Goal: Task Accomplishment & Management: Manage account settings

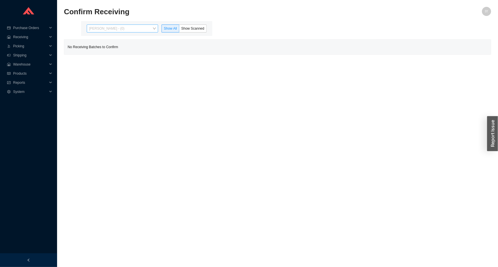
click at [119, 31] on span "Issac Yoselovsky - (0)" at bounding box center [122, 28] width 67 height 7
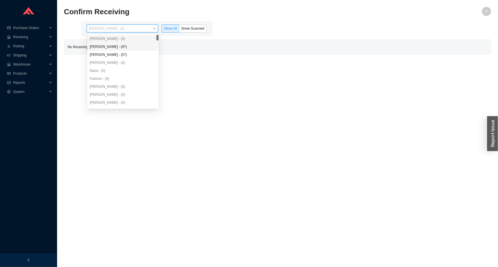
click at [123, 48] on div "Angel Negron - (67)" at bounding box center [123, 46] width 67 height 5
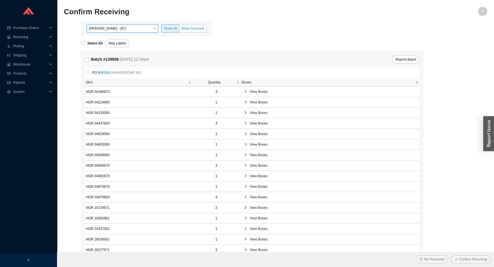
click at [190, 30] on span "Show Scanned" at bounding box center [192, 29] width 23 height 4
click at [179, 30] on input "Show Scanned" at bounding box center [179, 30] width 0 height 0
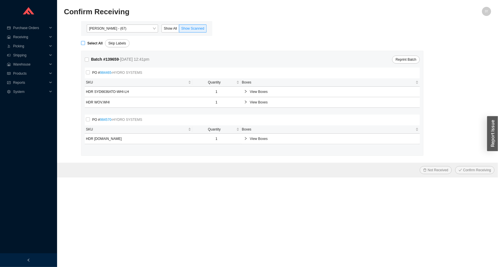
click at [86, 41] on span "Select All" at bounding box center [95, 44] width 20 height 6
click at [85, 41] on input "Select All" at bounding box center [83, 43] width 4 height 4
checkbox input "true"
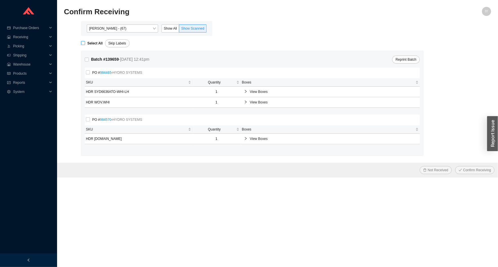
checkbox input "true"
click at [455, 166] on button "Confirm Receiving" at bounding box center [474, 170] width 39 height 8
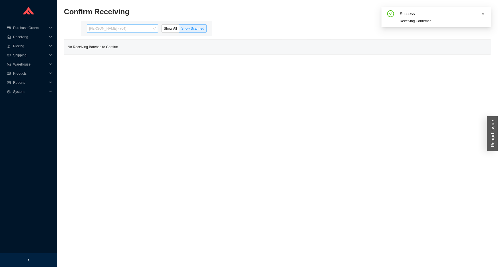
click at [140, 29] on span "Angel Negron - (64)" at bounding box center [122, 28] width 67 height 7
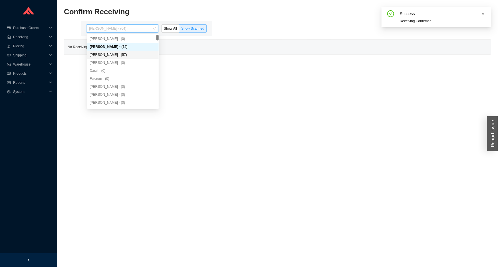
click at [120, 53] on div "Yossi Siff - (57)" at bounding box center [123, 54] width 67 height 5
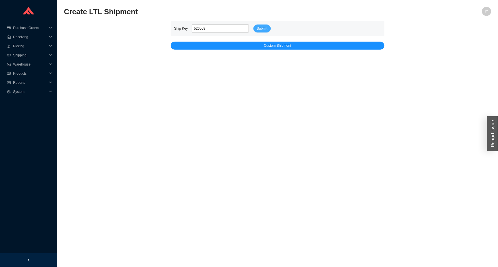
type input "526059"
click at [261, 31] on span "Submit" at bounding box center [262, 29] width 11 height 6
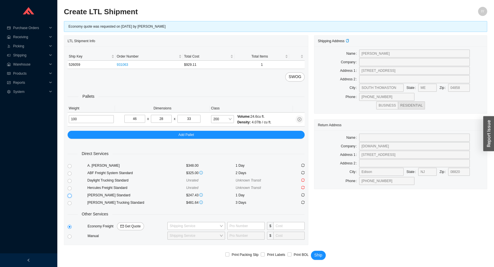
click at [70, 197] on input "radio" at bounding box center [70, 196] width 4 height 4
radio input "true"
checkbox input "true"
click at [317, 255] on span "Ship" at bounding box center [319, 255] width 8 height 7
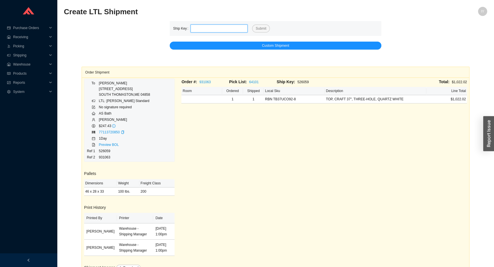
click at [205, 29] on input "tel" at bounding box center [219, 29] width 57 height 8
paste input "526058"
type input "526058"
click at [261, 26] on span "Submit" at bounding box center [261, 29] width 11 height 6
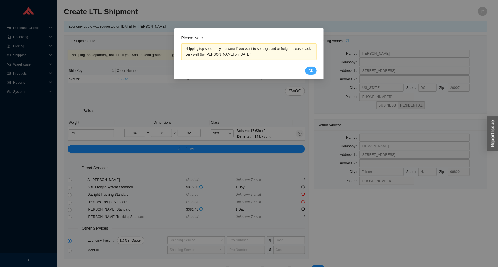
click at [311, 69] on span "OK" at bounding box center [311, 71] width 5 height 6
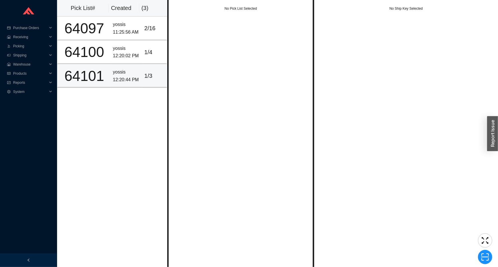
click at [135, 80] on div "12:20:44 PM" at bounding box center [126, 80] width 27 height 8
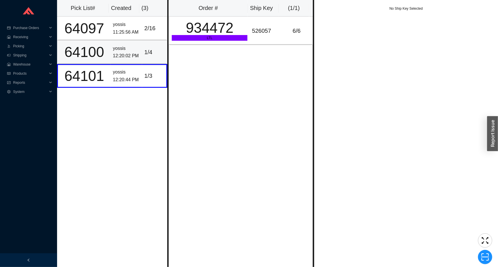
click at [148, 49] on div "1 / 4" at bounding box center [154, 52] width 20 height 9
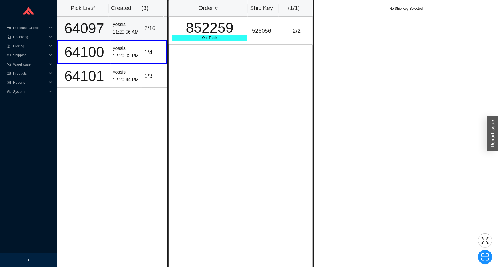
click at [145, 29] on div "2 / 16" at bounding box center [154, 28] width 20 height 9
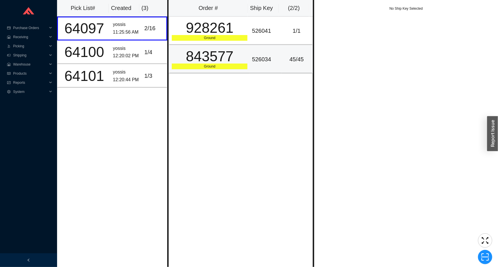
click at [237, 51] on div "843577" at bounding box center [210, 56] width 76 height 14
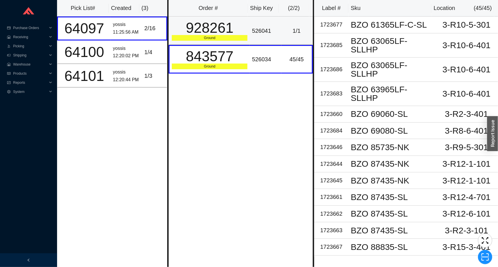
click at [238, 28] on div "928261" at bounding box center [210, 28] width 76 height 14
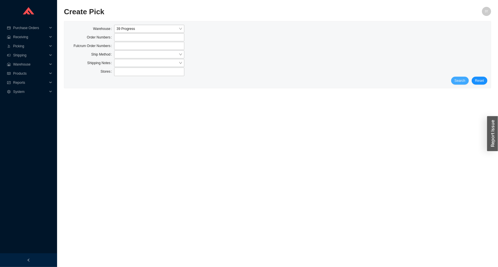
click at [463, 82] on span "Search" at bounding box center [460, 81] width 11 height 6
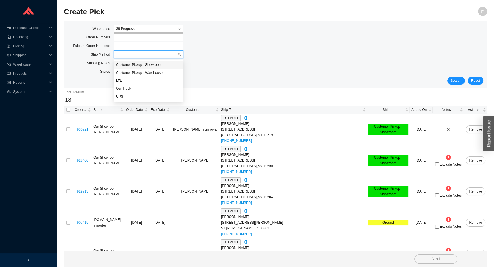
click at [148, 52] on input "search" at bounding box center [146, 54] width 61 height 7
click at [143, 95] on div "UPS" at bounding box center [148, 96] width 65 height 5
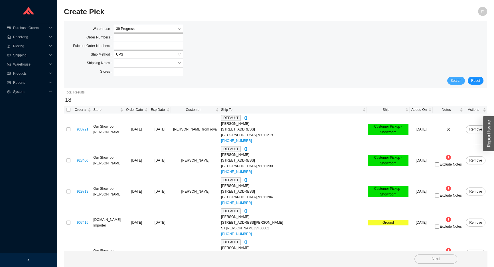
click at [451, 82] on button "Search" at bounding box center [456, 81] width 18 height 8
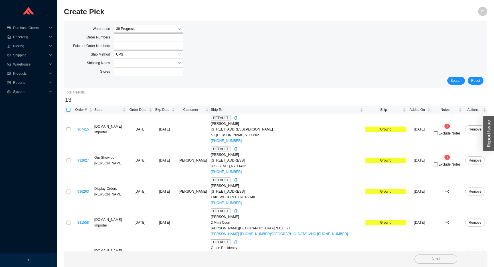
click at [69, 109] on input "checkbox" at bounding box center [68, 110] width 4 height 4
checkbox input "true"
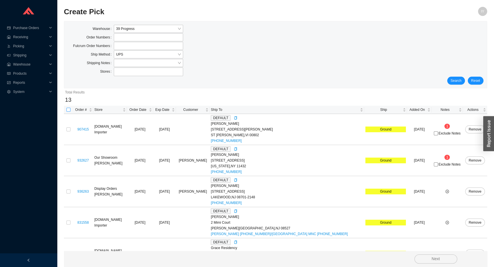
checkbox input "true"
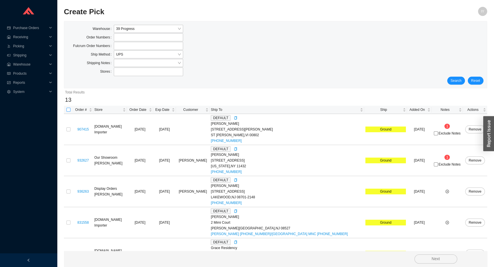
checkbox input "true"
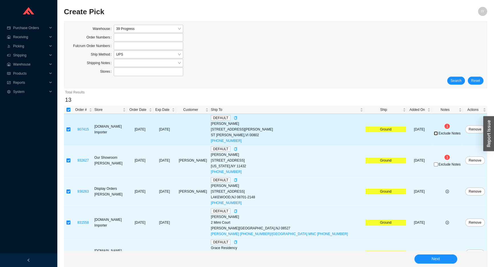
click at [434, 134] on input "Exclude Notes" at bounding box center [436, 134] width 4 height 4
checkbox input "true"
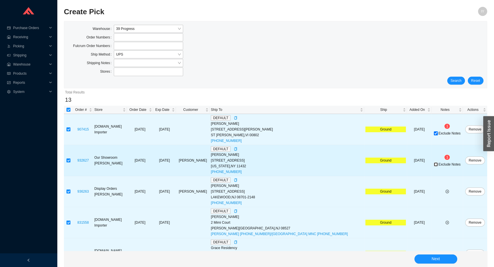
click at [434, 164] on input "Exclude Notes" at bounding box center [436, 165] width 4 height 4
checkbox input "true"
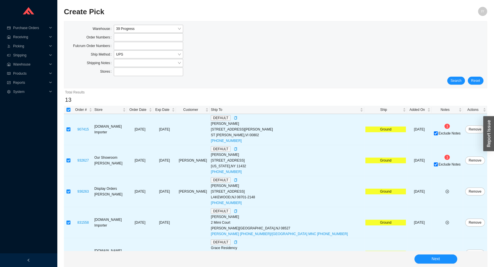
click at [433, 254] on div "Next" at bounding box center [276, 259] width 424 height 16
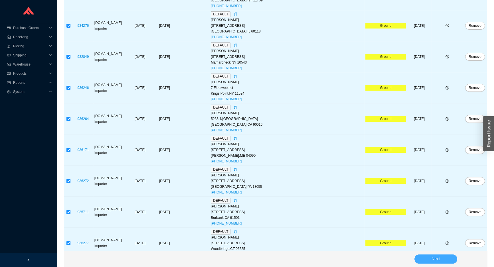
scroll to position [267, 0]
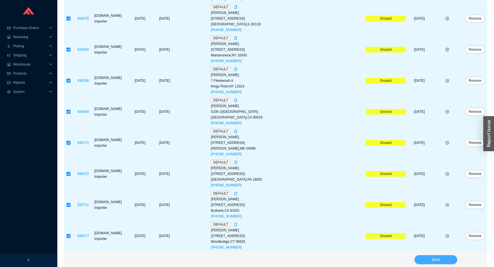
click at [428, 258] on button "Next" at bounding box center [436, 259] width 43 height 9
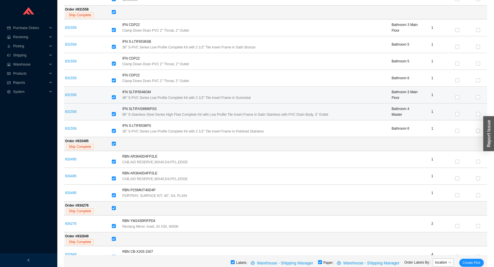
scroll to position [571, 0]
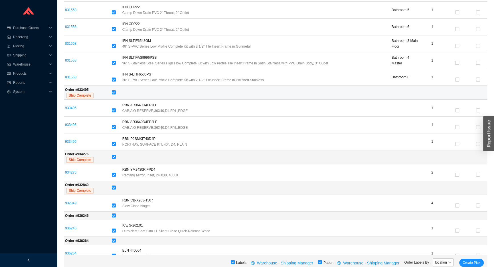
click at [114, 93] on input "checkbox" at bounding box center [114, 92] width 4 height 4
checkbox input "false"
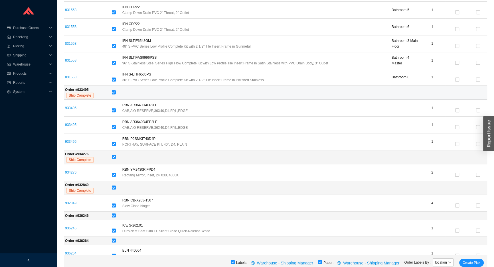
checkbox input "false"
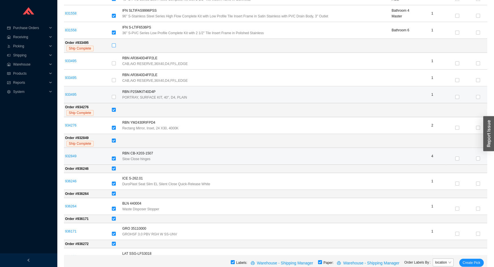
scroll to position [622, 0]
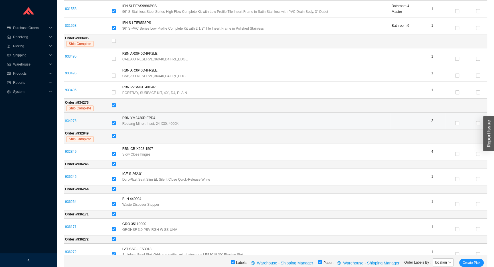
click at [72, 119] on link "934276" at bounding box center [70, 121] width 11 height 4
click at [114, 106] on input "checkbox" at bounding box center [114, 105] width 4 height 4
checkbox input "false"
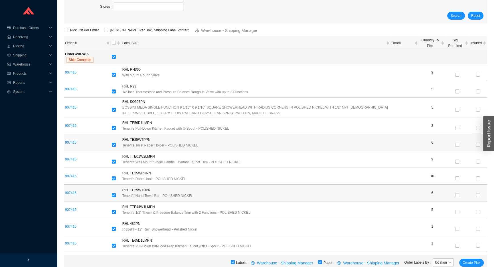
scroll to position [0, 0]
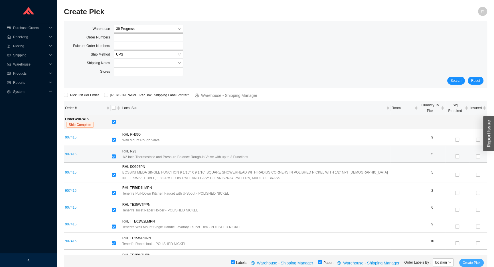
drag, startPoint x: 470, startPoint y: 261, endPoint x: 294, endPoint y: 162, distance: 202.0
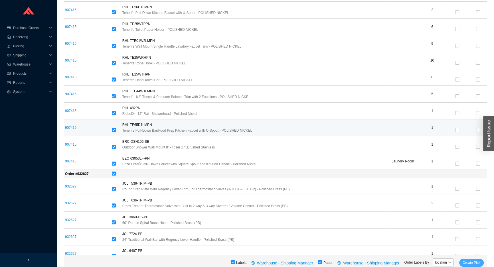
scroll to position [182, 0]
click at [474, 262] on span "Create Pick" at bounding box center [472, 263] width 18 height 6
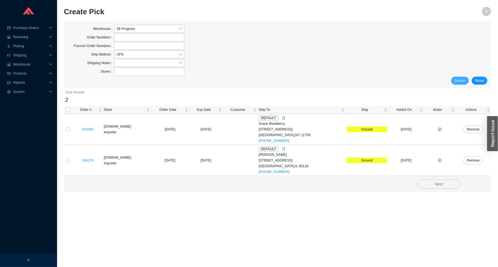
click at [462, 80] on span "Search" at bounding box center [460, 81] width 11 height 6
click at [70, 110] on input "checkbox" at bounding box center [68, 110] width 4 height 4
checkbox input "true"
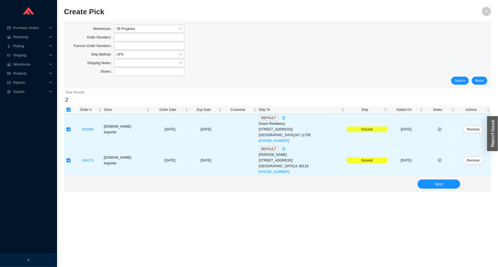
click at [417, 183] on div "Next" at bounding box center [277, 184] width 427 height 16
click at [420, 184] on button "Next" at bounding box center [439, 184] width 43 height 9
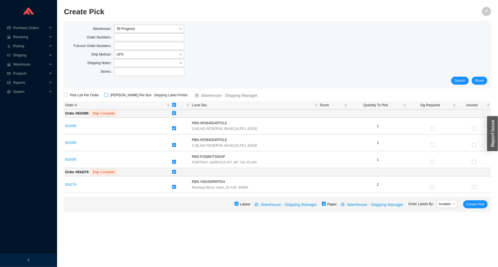
click at [104, 95] on input "ShipKey Per Box" at bounding box center [106, 95] width 4 height 4
checkbox input "true"
click at [479, 205] on span "Create Pick" at bounding box center [476, 205] width 18 height 6
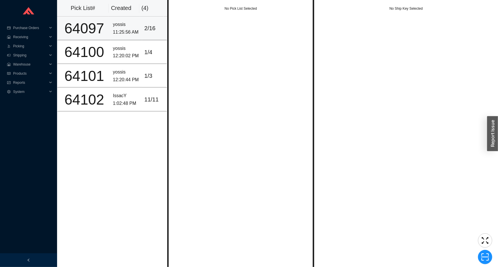
click at [131, 33] on div "11:25:56 AM" at bounding box center [126, 33] width 27 height 8
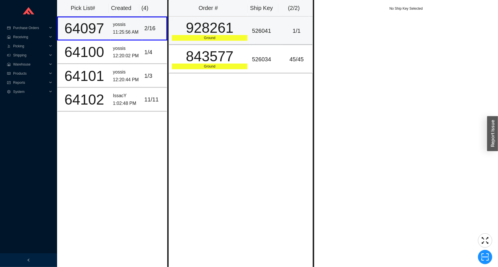
click at [198, 35] on div "928261" at bounding box center [210, 28] width 76 height 14
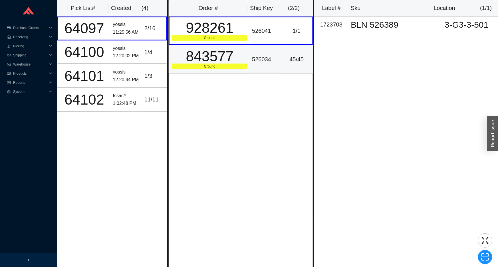
drag, startPoint x: 198, startPoint y: 54, endPoint x: 181, endPoint y: 53, distance: 17.2
click at [198, 54] on div "843577" at bounding box center [210, 56] width 76 height 14
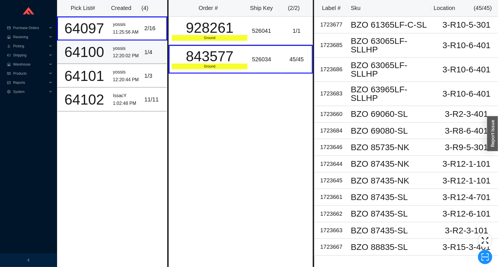
click at [153, 54] on div "1 / 4" at bounding box center [154, 52] width 20 height 9
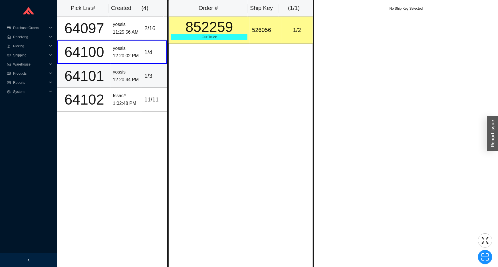
click at [144, 80] on div "1 / 3" at bounding box center [154, 75] width 20 height 9
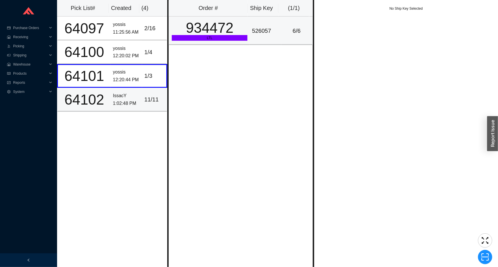
drag, startPoint x: 140, startPoint y: 94, endPoint x: 192, endPoint y: 18, distance: 92.8
click at [142, 92] on td "11 / 11" at bounding box center [154, 100] width 25 height 24
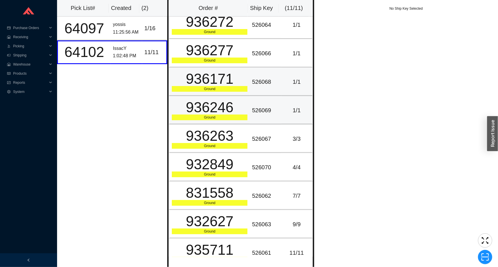
scroll to position [71, 0]
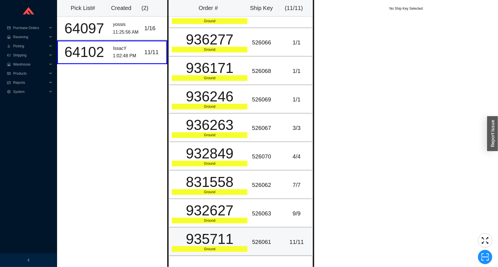
click at [257, 241] on div "526061" at bounding box center [265, 242] width 27 height 9
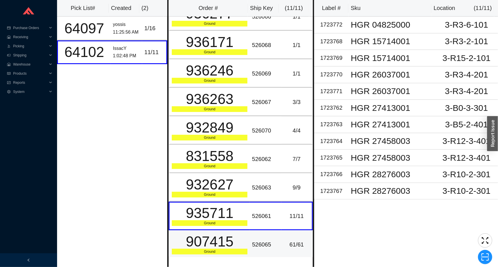
click at [253, 235] on td "526065" at bounding box center [265, 245] width 31 height 29
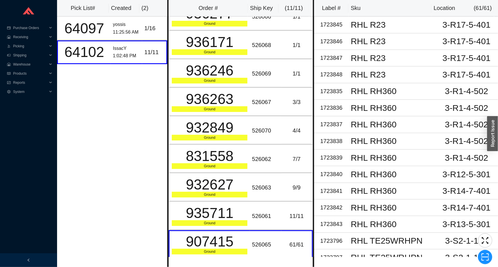
scroll to position [0, 0]
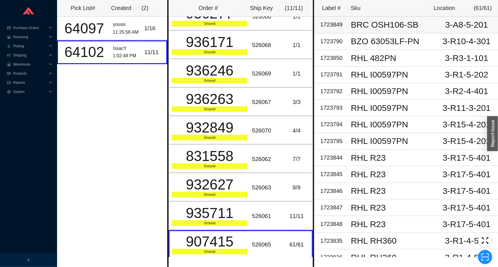
click at [347, 26] on td "1723849" at bounding box center [331, 25] width 34 height 17
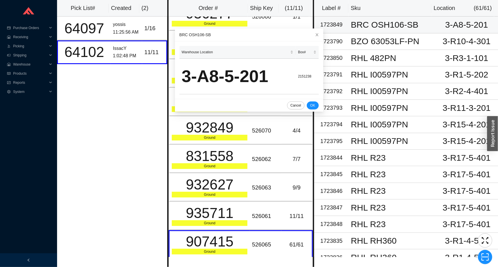
click at [358, 26] on div "BRC OSH106-SB" at bounding box center [392, 25] width 82 height 9
click at [315, 35] on icon "close" at bounding box center [317, 35] width 4 height 4
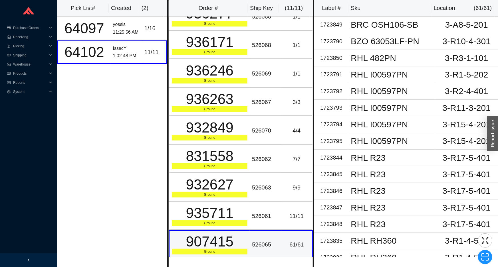
click at [199, 245] on div "907415" at bounding box center [210, 242] width 76 height 14
copy div "907415"
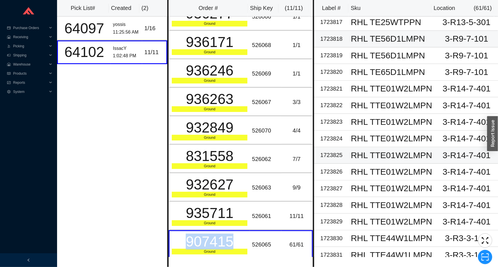
scroll to position [773, 0]
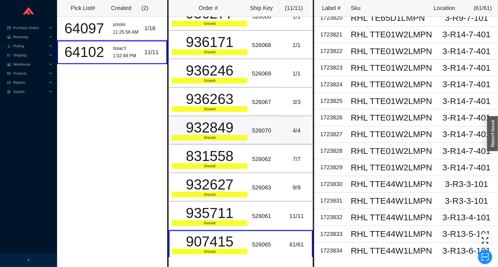
click at [205, 116] on td "932849 Ground" at bounding box center [209, 130] width 81 height 29
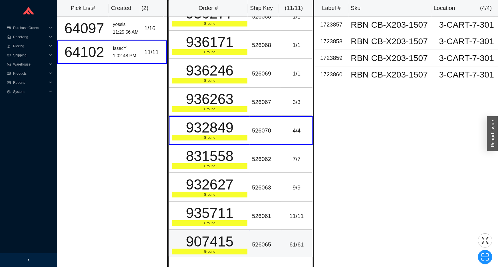
click at [253, 231] on td "526065" at bounding box center [265, 245] width 31 height 29
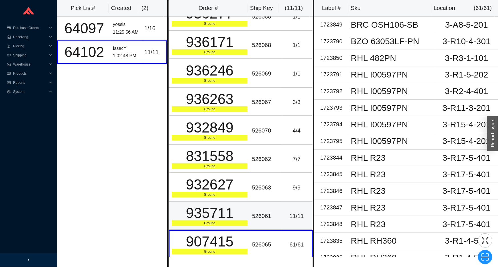
click at [256, 223] on td "526061" at bounding box center [265, 216] width 31 height 29
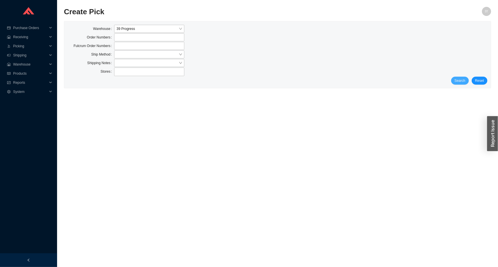
click at [457, 82] on span "Search" at bounding box center [460, 81] width 11 height 6
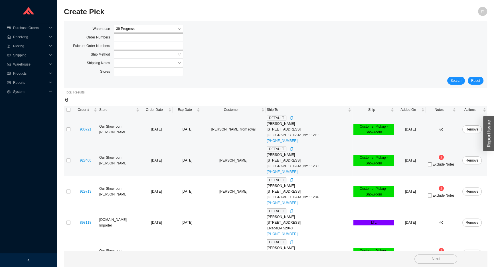
scroll to position [49, 0]
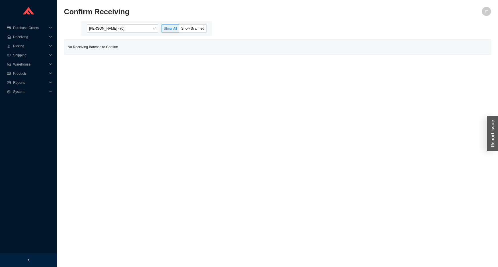
click at [135, 21] on div "[PERSON_NAME] - (0) Show All Show Scanned" at bounding box center [146, 28] width 131 height 15
click at [134, 26] on span "Issac Yoselovsky - (0)" at bounding box center [122, 28] width 67 height 7
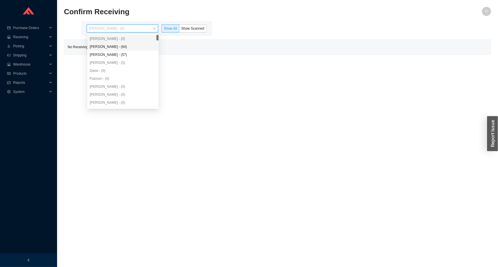
click at [134, 46] on div "Angel Negron - (64)" at bounding box center [123, 46] width 67 height 5
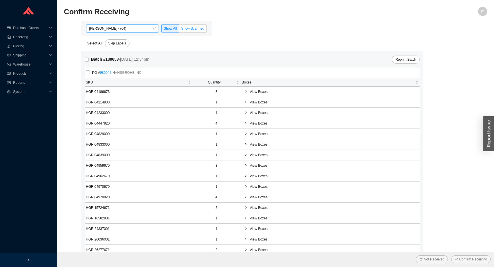
click at [194, 28] on span "Show Scanned" at bounding box center [192, 29] width 23 height 4
click at [179, 30] on input "Show Scanned" at bounding box center [179, 30] width 0 height 0
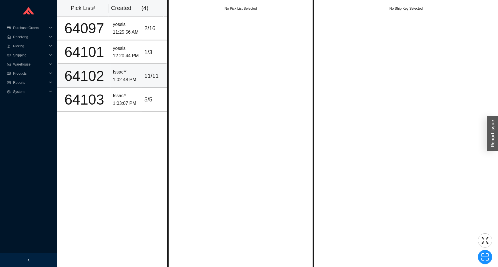
click at [147, 76] on div "11 / 11" at bounding box center [154, 75] width 20 height 9
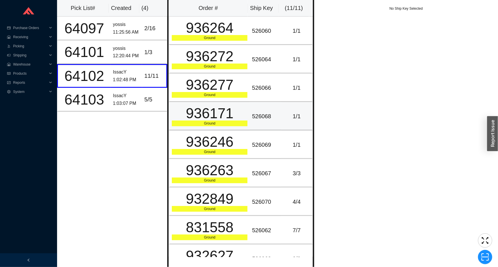
click at [226, 121] on div "936171" at bounding box center [210, 113] width 76 height 14
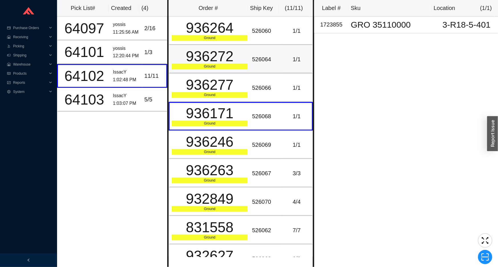
scroll to position [71, 0]
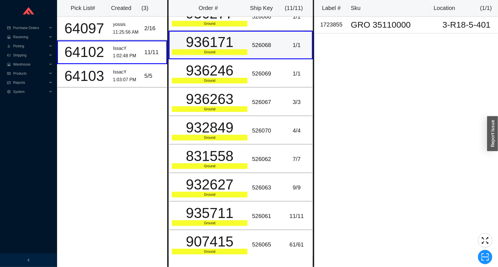
click at [219, 43] on div "936171" at bounding box center [210, 42] width 76 height 14
copy div "936171"
drag, startPoint x: 45, startPoint y: 47, endPoint x: 43, endPoint y: 51, distance: 4.3
click at [44, 49] on span "Picking" at bounding box center [30, 46] width 34 height 9
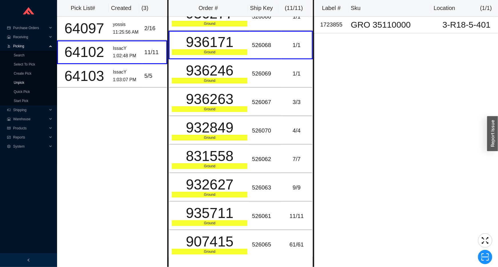
click at [24, 84] on link "Unpick" at bounding box center [19, 83] width 11 height 4
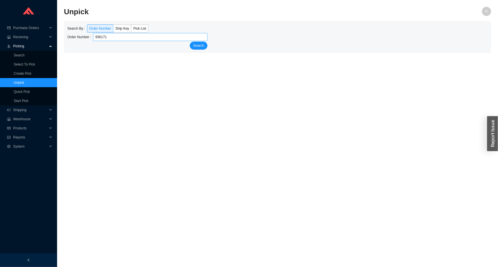
type input "936171"
click at [190, 42] on button "Search" at bounding box center [199, 46] width 18 height 8
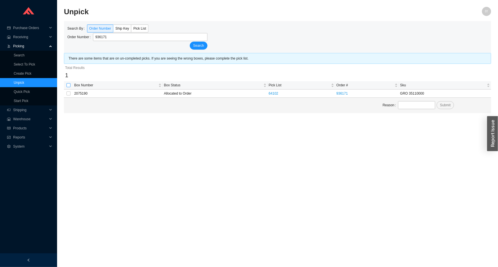
click at [68, 85] on input "checkbox" at bounding box center [68, 85] width 4 height 4
checkbox input "true"
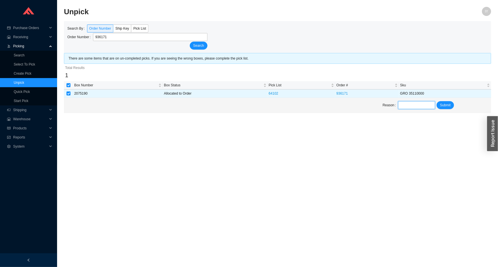
click at [418, 105] on input "text" at bounding box center [416, 105] width 37 height 8
type input "unpick"
click at [346, 94] on link "936171" at bounding box center [341, 94] width 11 height 4
click at [446, 101] on button "Submit" at bounding box center [445, 105] width 17 height 8
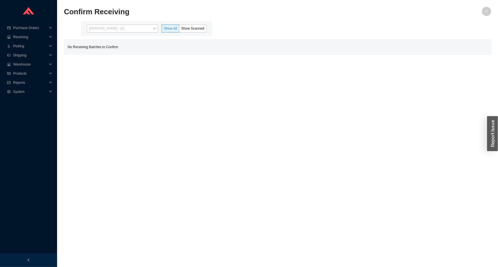
drag, startPoint x: 140, startPoint y: 25, endPoint x: 139, endPoint y: 36, distance: 11.4
click at [140, 29] on span "[PERSON_NAME] - (0)" at bounding box center [122, 28] width 67 height 7
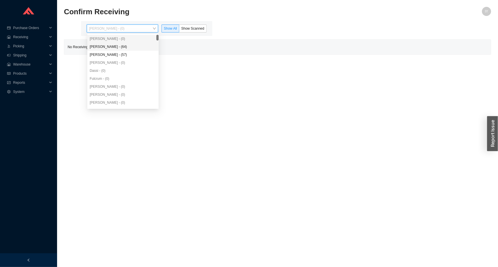
click at [138, 44] on div "[PERSON_NAME] - (64)" at bounding box center [123, 46] width 67 height 5
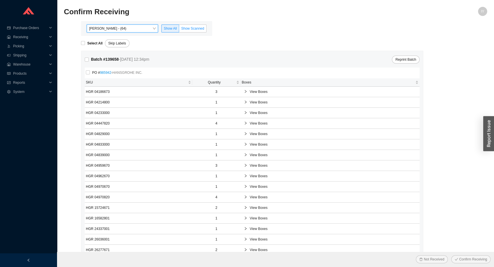
click at [185, 28] on span "Show Scanned" at bounding box center [192, 29] width 23 height 4
click at [179, 30] on input "Show Scanned" at bounding box center [179, 30] width 0 height 0
click at [85, 43] on input "Select All" at bounding box center [83, 43] width 4 height 4
checkbox input "true"
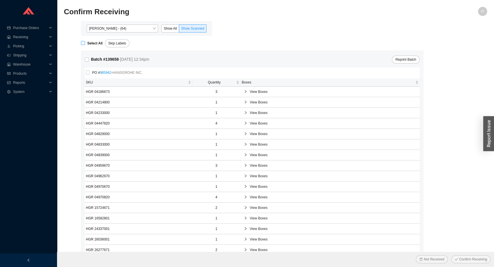
checkbox input "true"
click at [451, 256] on button "Confirm Receiving" at bounding box center [470, 260] width 39 height 8
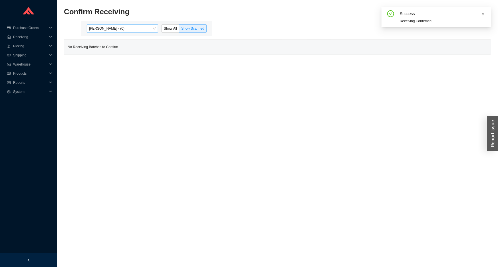
click at [148, 32] on span "Angel Negron - (0)" at bounding box center [122, 28] width 67 height 7
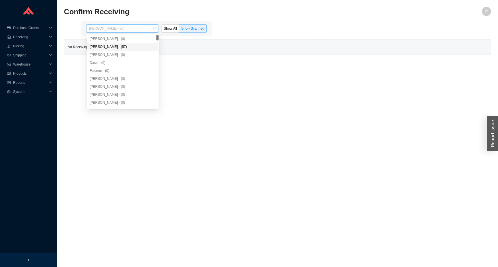
click at [122, 47] on div "Yossi Siff - (57)" at bounding box center [123, 46] width 67 height 5
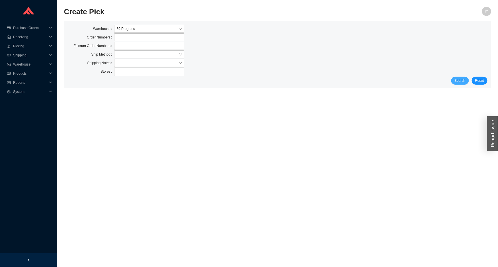
click at [465, 80] on span "Search" at bounding box center [460, 81] width 11 height 6
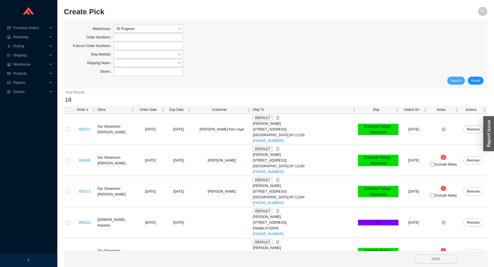
click at [460, 78] on span "Search" at bounding box center [456, 81] width 11 height 6
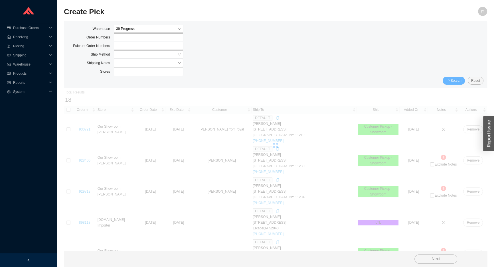
click at [460, 78] on span "Search" at bounding box center [456, 81] width 11 height 6
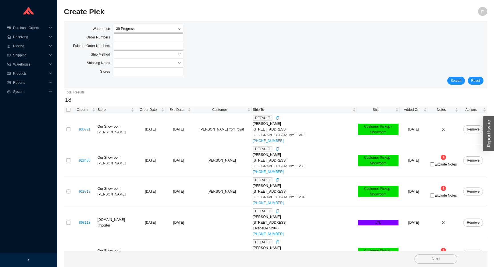
click at [460, 78] on span "Search" at bounding box center [456, 81] width 11 height 6
click at [122, 57] on input "search" at bounding box center [146, 54] width 61 height 7
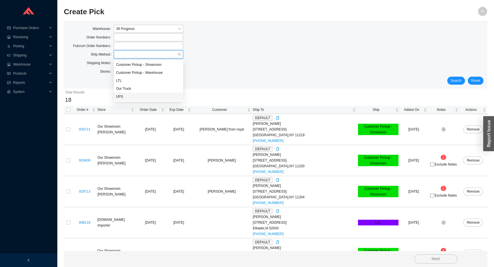
click at [132, 94] on div "UPS" at bounding box center [148, 96] width 65 height 5
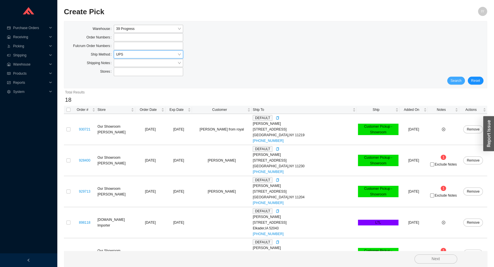
click at [461, 78] on span "Search" at bounding box center [456, 81] width 11 height 6
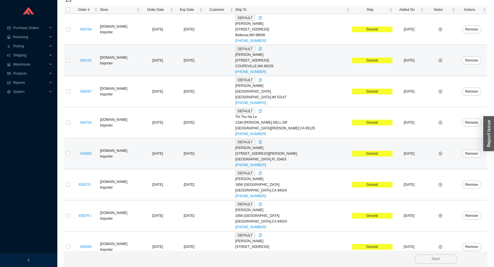
scroll to position [33, 0]
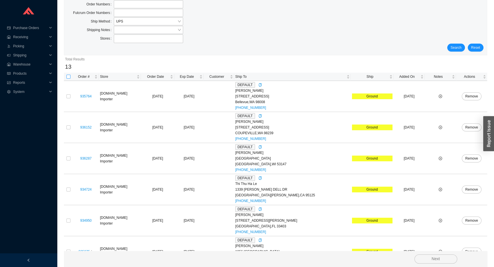
click at [69, 78] on input "checkbox" at bounding box center [68, 77] width 4 height 4
checkbox input "true"
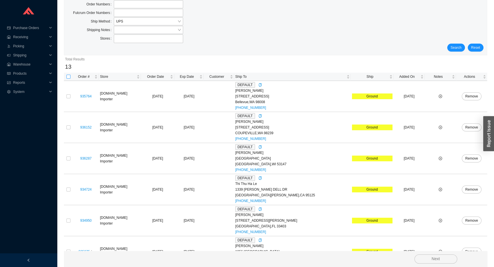
checkbox input "true"
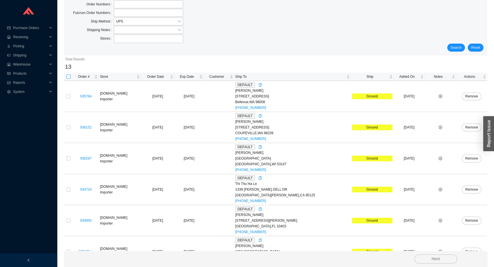
checkbox input "true"
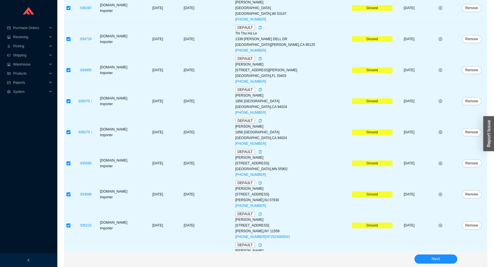
scroll to position [267, 0]
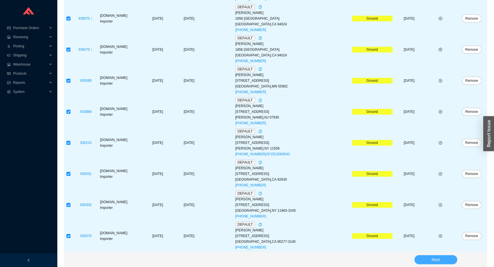
click at [438, 257] on span "Next" at bounding box center [436, 260] width 8 height 7
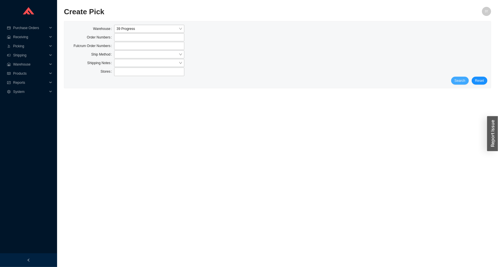
click at [457, 80] on span "Search" at bounding box center [460, 81] width 11 height 6
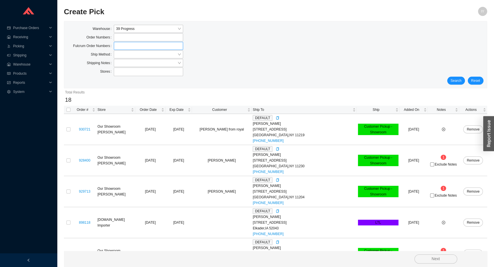
click at [157, 50] on label at bounding box center [148, 46] width 69 height 8
click at [119, 49] on input at bounding box center [117, 46] width 4 height 6
click at [156, 54] on input "search" at bounding box center [146, 54] width 61 height 7
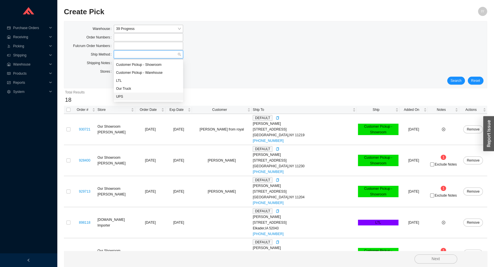
click at [157, 93] on div "UPS" at bounding box center [148, 97] width 69 height 8
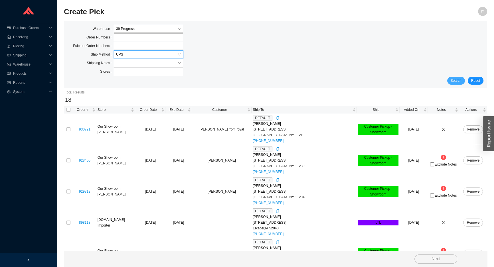
click at [459, 79] on span "Search" at bounding box center [456, 81] width 11 height 6
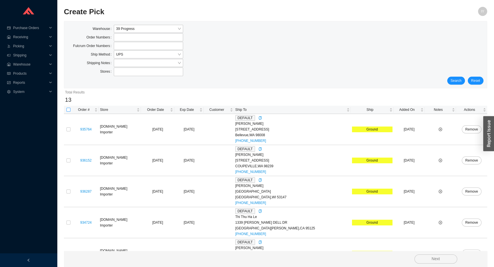
click at [70, 110] on input "checkbox" at bounding box center [68, 110] width 4 height 4
checkbox input "true"
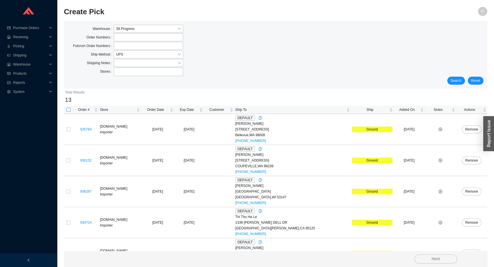
checkbox input "true"
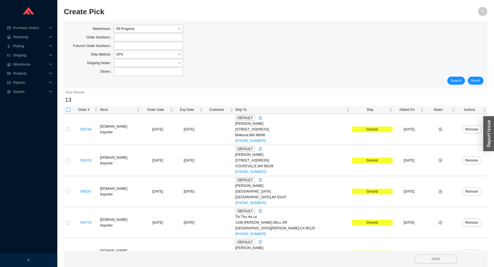
checkbox input "true"
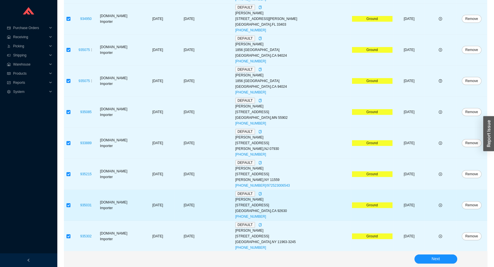
scroll to position [267, 0]
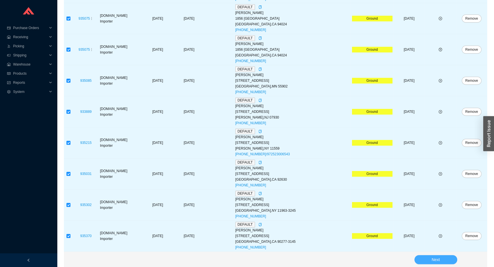
click at [437, 259] on span "Next" at bounding box center [436, 260] width 8 height 7
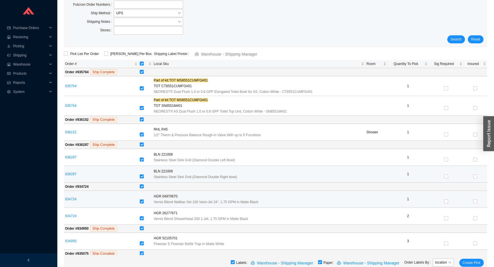
scroll to position [42, 0]
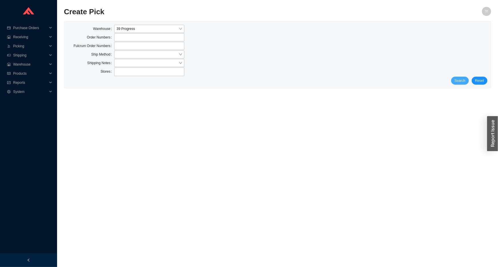
click at [463, 80] on span "Search" at bounding box center [460, 81] width 11 height 6
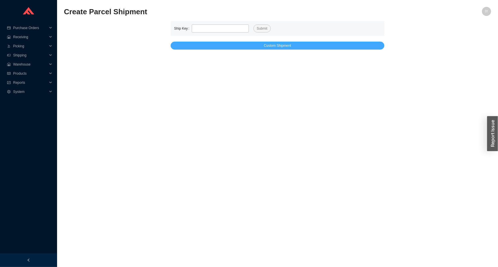
click at [274, 46] on span "Custom Shipment" at bounding box center [277, 46] width 27 height 6
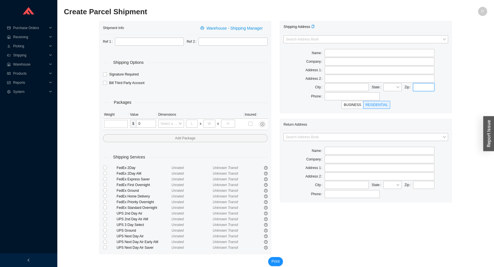
click at [424, 86] on input "text" at bounding box center [423, 87] width 21 height 8
paste input "79707"
type input "79707"
type input "MIDLAND"
type input "79707"
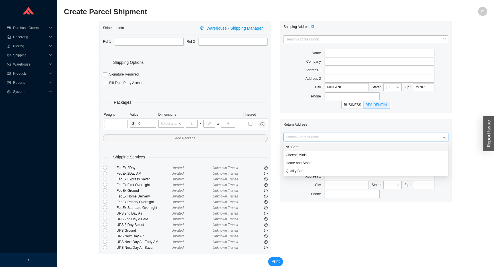
click at [404, 138] on input "search" at bounding box center [364, 137] width 157 height 7
click at [390, 146] on div "AS Bath" at bounding box center [366, 147] width 160 height 5
type input "AS Bath"
type input "[STREET_ADDRESS]"
type input "Edison"
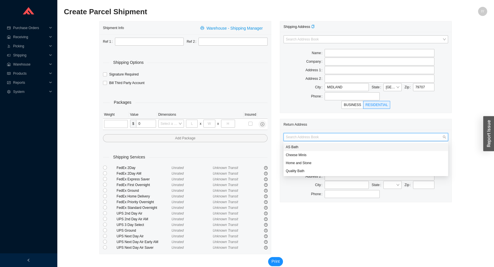
type input "08820"
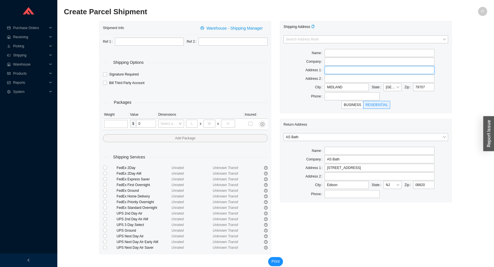
click at [336, 72] on input "text" at bounding box center [380, 70] width 110 height 8
paste input "[STREET_ADDRESS]"
type input "[STREET_ADDRESS]"
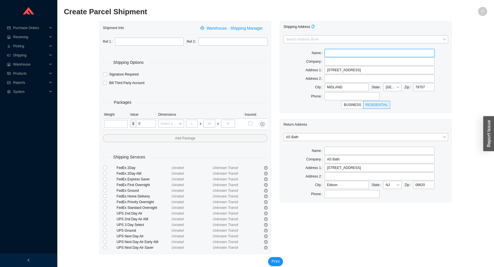
click at [336, 52] on input "text" at bounding box center [380, 53] width 110 height 8
paste input "[PERSON_NAME] Split Brow Construction"
drag, startPoint x: 358, startPoint y: 54, endPoint x: 402, endPoint y: 54, distance: 44.5
click at [402, 54] on input "Jonathan Greening Split Brow Construction" at bounding box center [380, 53] width 110 height 8
type input "Jonathan Greening Split Brow Construction"
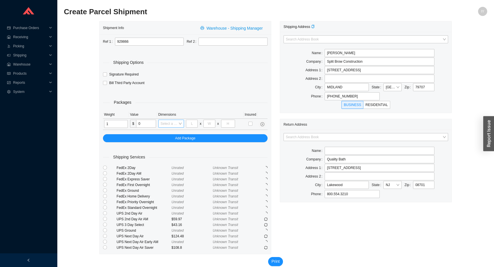
type input "1"
click at [177, 123] on input "search" at bounding box center [170, 123] width 18 height 7
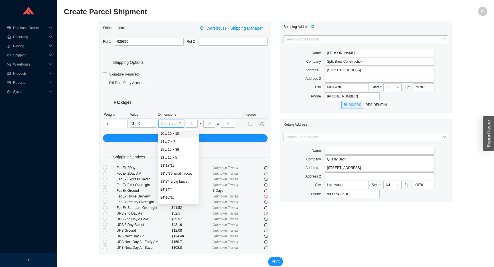
type input "5"
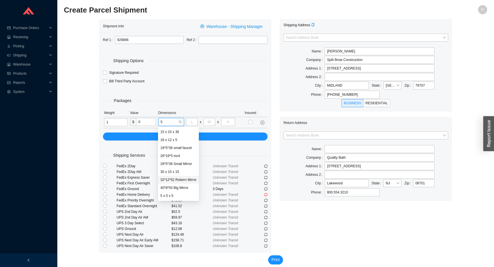
scroll to position [7, 0]
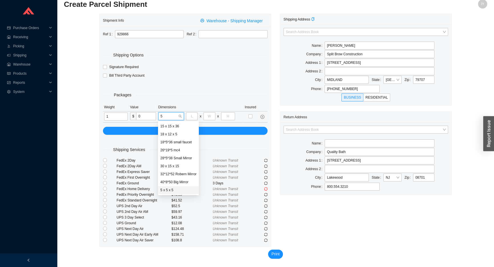
click at [178, 189] on div "5 x 5 x 5" at bounding box center [178, 190] width 36 height 5
type input "5"
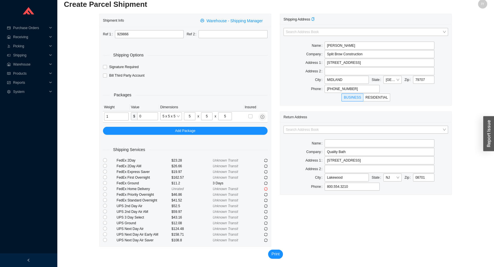
click at [108, 182] on div at bounding box center [110, 184] width 14 height 6
click at [105, 183] on input "radio" at bounding box center [105, 183] width 4 height 4
radio input "true"
click at [274, 251] on span "Print" at bounding box center [276, 254] width 8 height 7
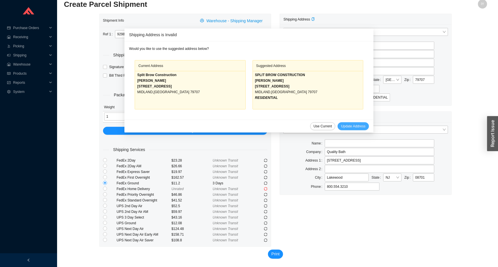
click at [349, 125] on span "Update Address" at bounding box center [353, 127] width 24 height 6
type input "JONATHAN GREENING"
type input "SPLIT BROW CONSTRUCTION"
type input "7706 W COUNTY RD 52"
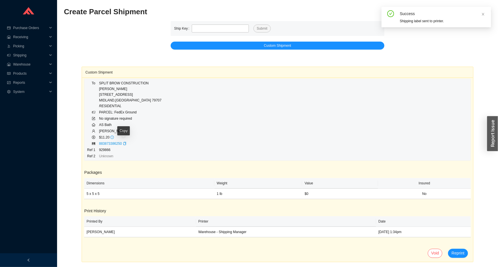
drag, startPoint x: 124, startPoint y: 144, endPoint x: 129, endPoint y: 142, distance: 5.9
click at [124, 144] on icon "copy" at bounding box center [124, 143] width 3 height 3
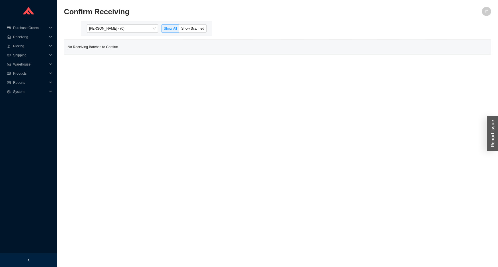
drag, startPoint x: 147, startPoint y: 23, endPoint x: 142, endPoint y: 37, distance: 14.7
click at [146, 24] on div "[PERSON_NAME] - (0) Show All Show Scanned" at bounding box center [146, 28] width 131 height 15
click at [144, 29] on span "[PERSON_NAME] - (0)" at bounding box center [122, 28] width 67 height 7
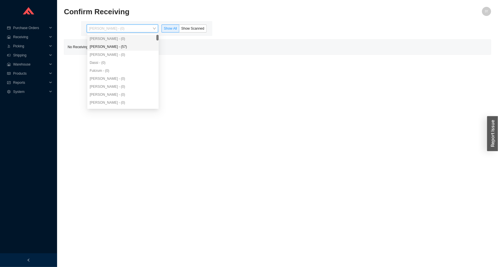
click at [146, 47] on div "Yossi Siff - (57)" at bounding box center [123, 46] width 67 height 5
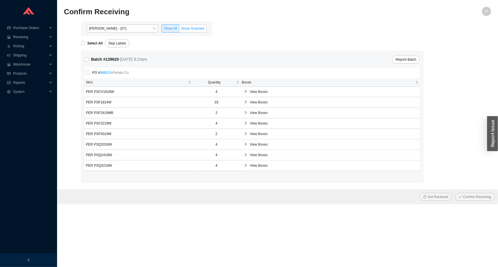
click at [197, 27] on span "Show Scanned" at bounding box center [192, 29] width 23 height 4
click at [179, 30] on input "Show Scanned" at bounding box center [179, 30] width 0 height 0
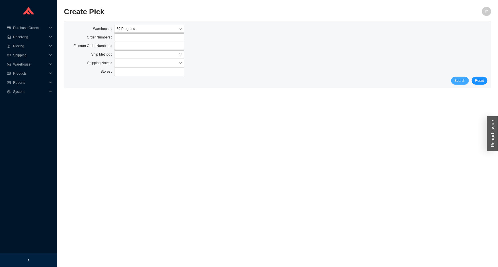
click at [463, 81] on span "Search" at bounding box center [460, 81] width 11 height 6
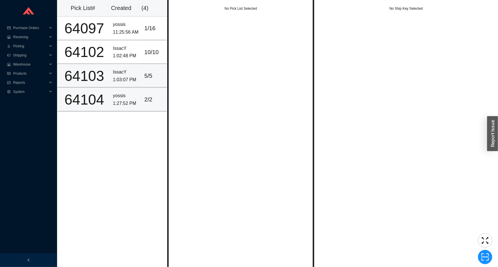
drag, startPoint x: 107, startPoint y: 95, endPoint x: 126, endPoint y: 80, distance: 23.9
click at [107, 95] on td "64104" at bounding box center [84, 100] width 54 height 24
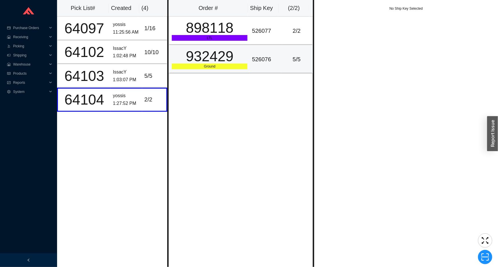
click at [186, 60] on div "932429" at bounding box center [210, 56] width 76 height 14
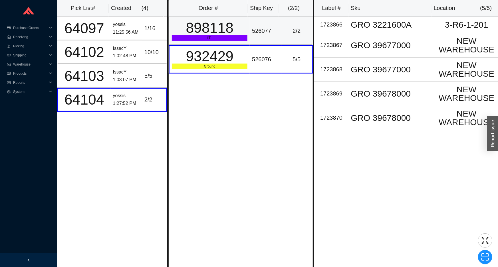
click at [268, 24] on td "526077" at bounding box center [265, 31] width 31 height 29
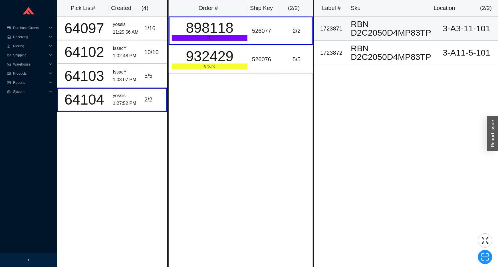
click at [374, 23] on div "RBN D2C2050D4MP83TP" at bounding box center [392, 28] width 82 height 17
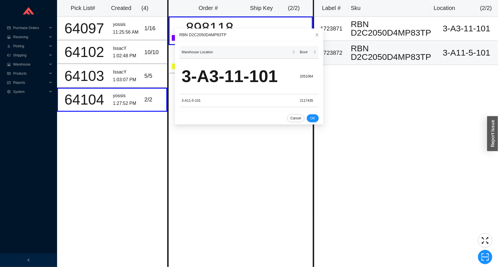
click at [366, 55] on div "RBN D2C2050D4MP83TP" at bounding box center [392, 52] width 82 height 17
click at [311, 37] on span "Close" at bounding box center [317, 35] width 13 height 13
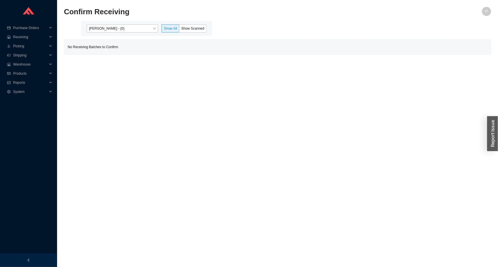
drag, startPoint x: 141, startPoint y: 29, endPoint x: 141, endPoint y: 33, distance: 3.7
click at [141, 31] on span "[PERSON_NAME] - (0)" at bounding box center [122, 28] width 67 height 7
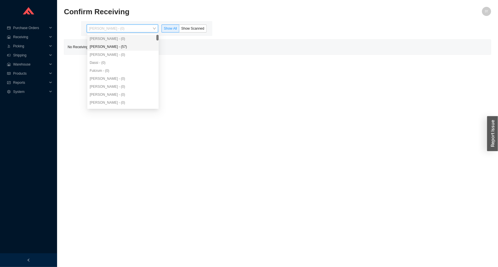
click at [138, 48] on div "[PERSON_NAME] - (57)" at bounding box center [123, 46] width 67 height 5
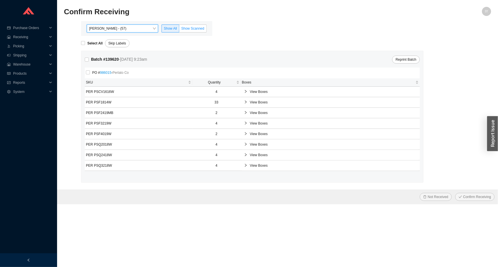
click at [201, 27] on span "Show Scanned" at bounding box center [192, 29] width 23 height 4
click at [179, 30] on input "Show Scanned" at bounding box center [179, 30] width 0 height 0
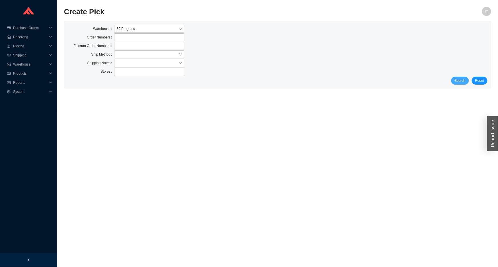
click at [459, 80] on span "Search" at bounding box center [460, 81] width 11 height 6
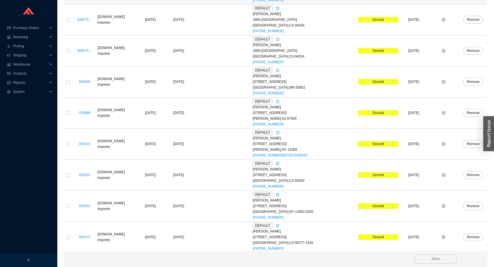
scroll to position [391, 0]
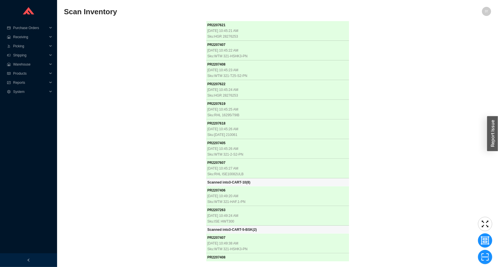
scroll to position [102, 0]
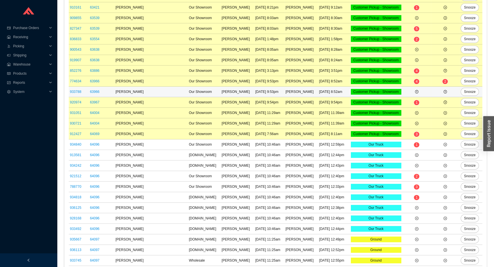
scroll to position [326, 0]
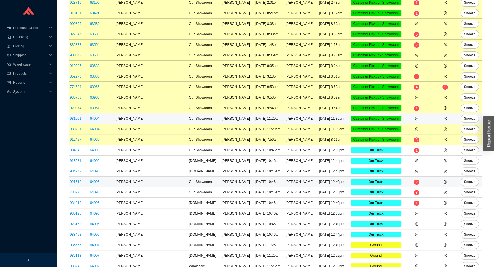
scroll to position [326, 0]
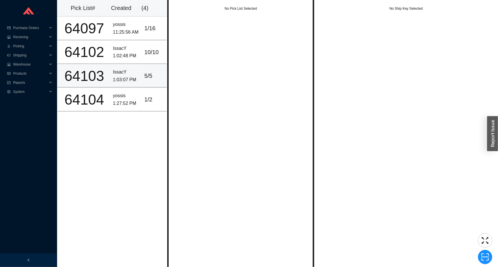
click at [116, 74] on div "IssacY" at bounding box center [126, 72] width 27 height 8
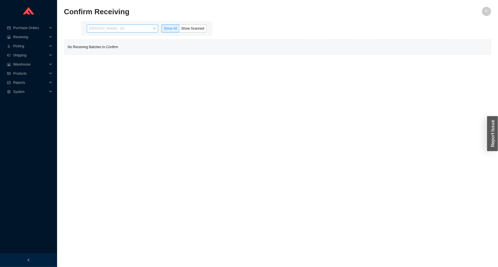
click at [132, 26] on span "Issac Yoselovsky - (0)" at bounding box center [122, 28] width 67 height 7
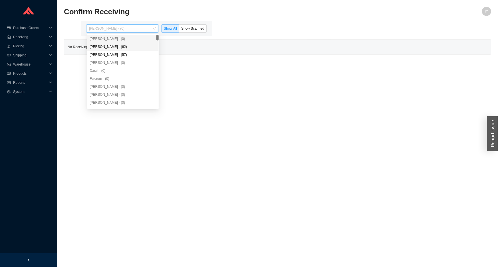
click at [129, 45] on div "[PERSON_NAME] - (62)" at bounding box center [123, 46] width 67 height 5
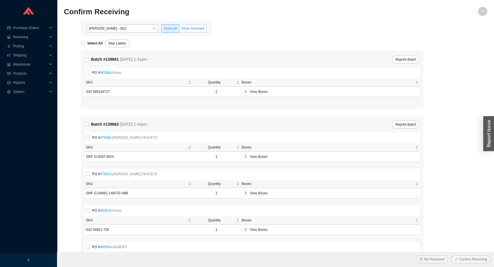
click at [189, 30] on span "Show Scanned" at bounding box center [192, 29] width 23 height 4
click at [179, 30] on input "Show Scanned" at bounding box center [179, 30] width 0 height 0
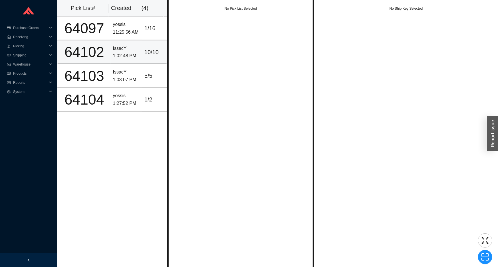
click at [118, 46] on div "IssacY" at bounding box center [126, 49] width 27 height 8
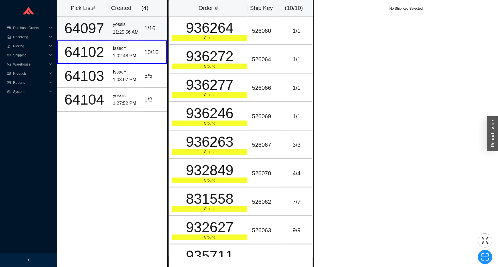
click at [125, 30] on div "11:25:56 AM" at bounding box center [126, 33] width 27 height 8
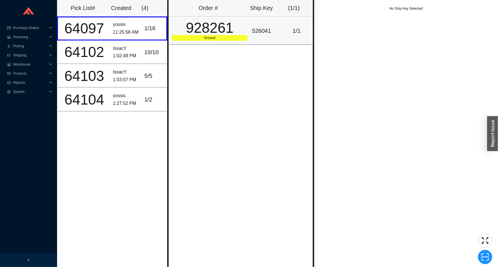
click at [238, 33] on div "928261" at bounding box center [210, 28] width 76 height 14
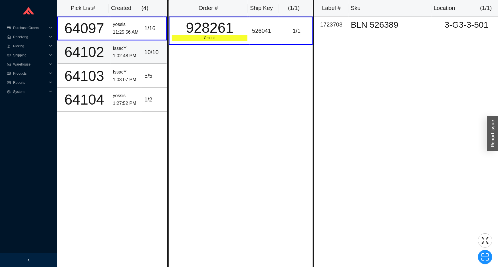
click at [150, 51] on div "10 / 10" at bounding box center [154, 52] width 20 height 9
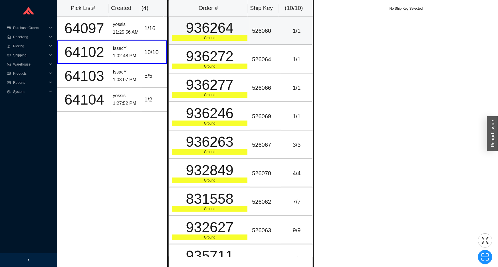
click at [194, 35] on div "936264" at bounding box center [210, 28] width 76 height 14
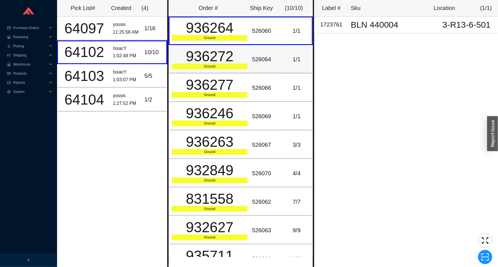
click at [199, 58] on div "936272" at bounding box center [210, 56] width 76 height 14
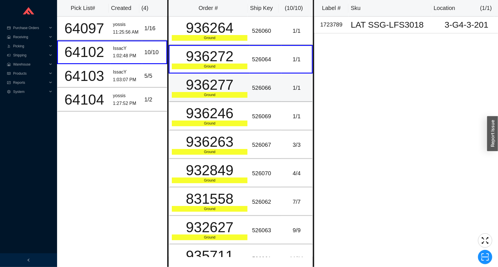
click at [203, 92] on div "Ground" at bounding box center [210, 95] width 76 height 6
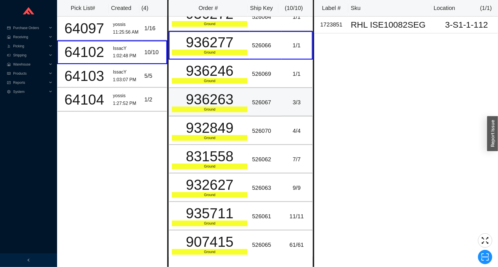
scroll to position [43, 0]
click at [202, 92] on div "936263" at bounding box center [210, 99] width 76 height 14
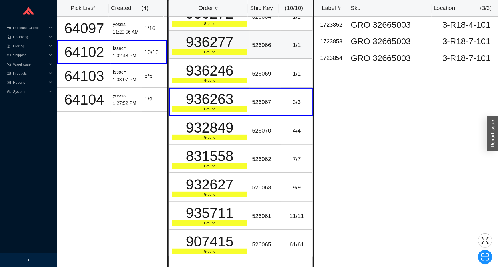
click at [192, 49] on div "936277" at bounding box center [210, 42] width 76 height 14
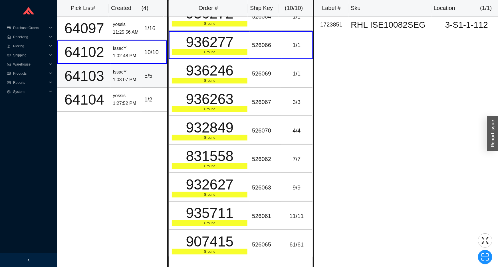
click at [154, 73] on div "5 / 5" at bounding box center [154, 75] width 20 height 9
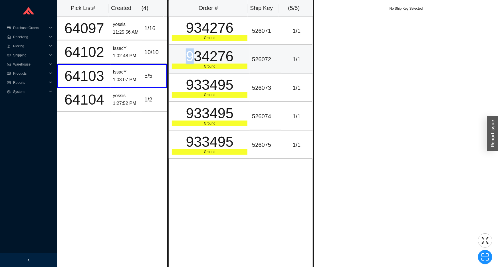
drag, startPoint x: 189, startPoint y: 58, endPoint x: 192, endPoint y: 74, distance: 16.8
click at [190, 59] on div "934276" at bounding box center [210, 56] width 76 height 14
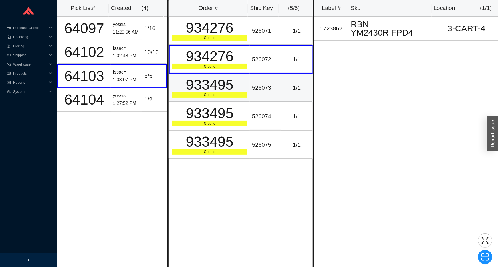
click at [192, 80] on div "933495" at bounding box center [210, 85] width 76 height 14
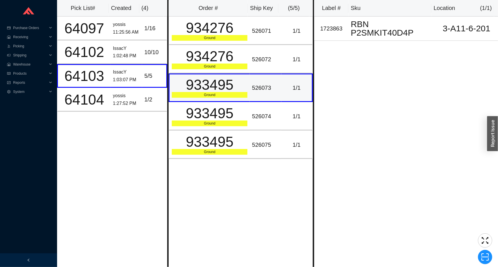
click at [194, 92] on div "933495" at bounding box center [210, 85] width 76 height 14
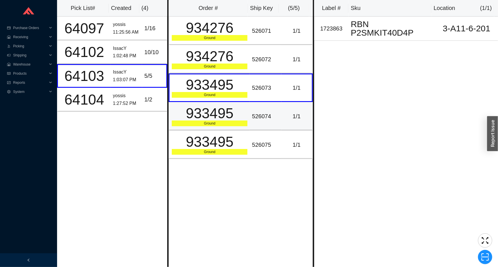
click at [195, 119] on div "933495" at bounding box center [210, 113] width 76 height 14
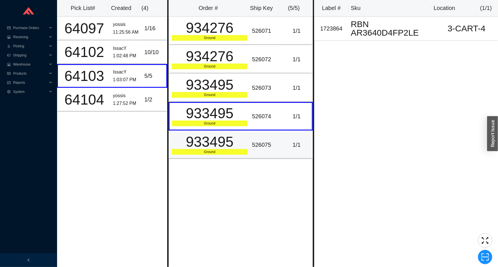
click at [193, 135] on div "933495" at bounding box center [210, 142] width 76 height 14
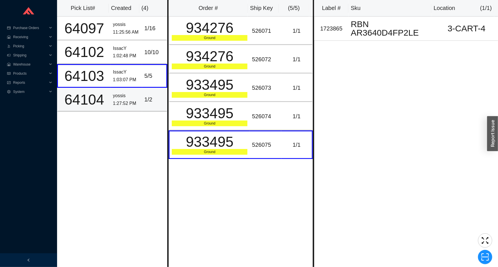
click at [148, 100] on div "1 / 2" at bounding box center [154, 99] width 20 height 9
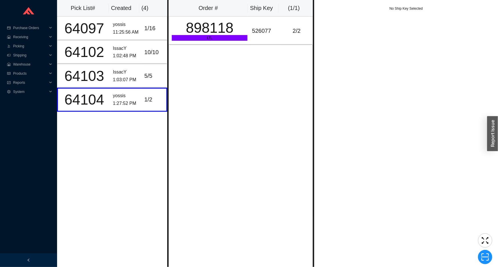
drag, startPoint x: 193, startPoint y: 46, endPoint x: 201, endPoint y: 38, distance: 10.9
click at [194, 45] on div "Order # Ship Key ( 1 / 1 ) 898118 LTL 526077 2 / 2" at bounding box center [240, 133] width 147 height 267
click at [201, 38] on div "LTL" at bounding box center [210, 38] width 76 height 6
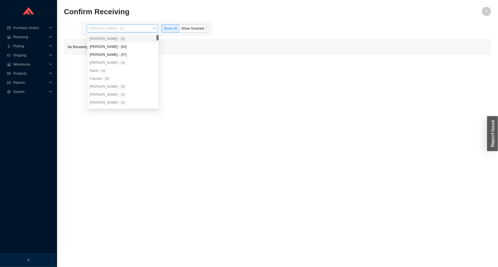
click at [132, 32] on span "Issac Yoselovsky - (0)" at bounding box center [122, 28] width 67 height 7
click at [128, 49] on div "Angel Negron - (62)" at bounding box center [123, 46] width 67 height 5
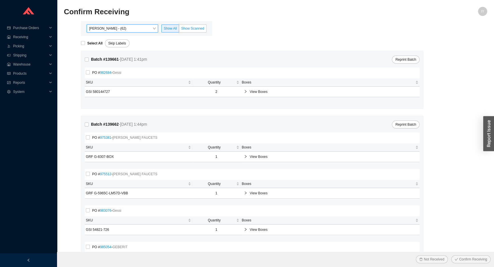
click at [190, 28] on span "Show Scanned" at bounding box center [192, 29] width 23 height 4
click at [179, 30] on input "Show Scanned" at bounding box center [179, 30] width 0 height 0
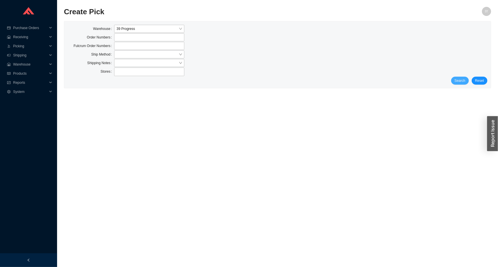
click at [458, 82] on span "Search" at bounding box center [460, 81] width 11 height 6
click at [463, 82] on span "Search" at bounding box center [460, 81] width 11 height 6
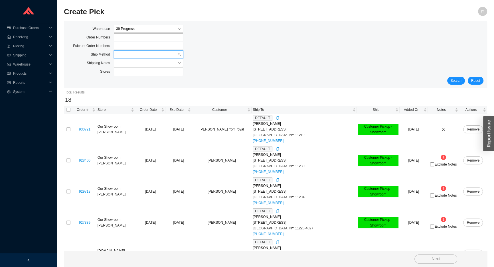
click at [136, 55] on input "search" at bounding box center [146, 54] width 61 height 7
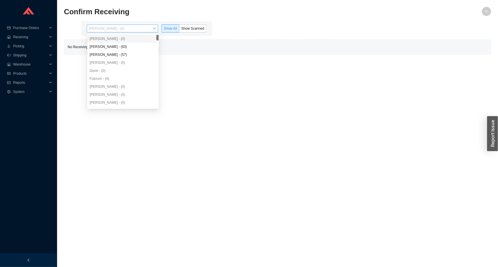
drag, startPoint x: 131, startPoint y: 26, endPoint x: 133, endPoint y: 44, distance: 18.0
click at [131, 26] on span "[PERSON_NAME] - (0)" at bounding box center [122, 28] width 67 height 7
click at [132, 44] on div "[PERSON_NAME] - (83)" at bounding box center [123, 46] width 67 height 5
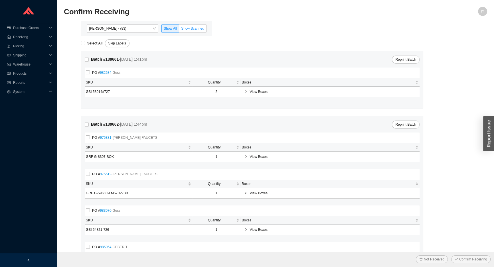
click at [191, 30] on span "Show Scanned" at bounding box center [192, 29] width 23 height 4
click at [179, 30] on input "Show Scanned" at bounding box center [179, 30] width 0 height 0
click at [83, 44] on input "Select All" at bounding box center [83, 43] width 4 height 4
checkbox input "true"
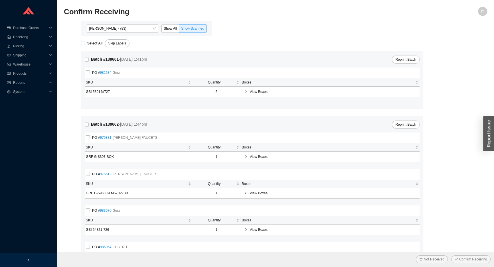
checkbox input "true"
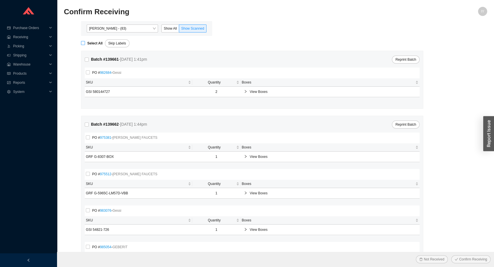
checkbox input "true"
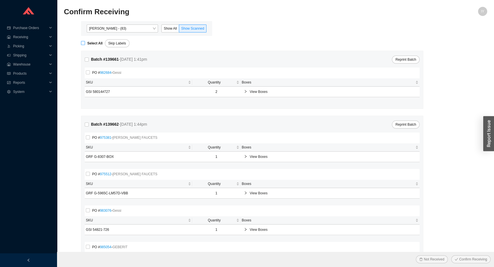
checkbox input "true"
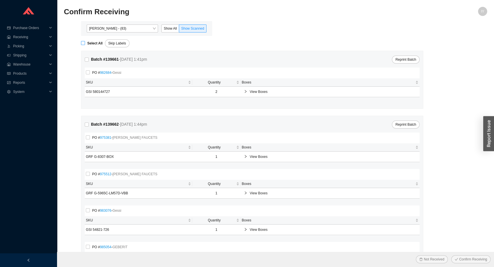
checkbox input "true"
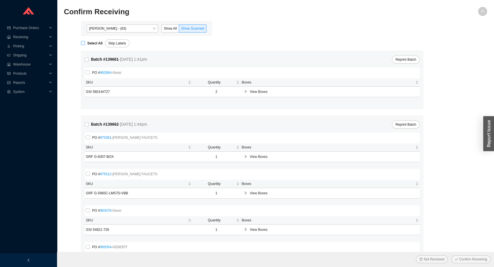
checkbox input "true"
click at [451, 256] on button "Confirm Receiving" at bounding box center [470, 260] width 39 height 8
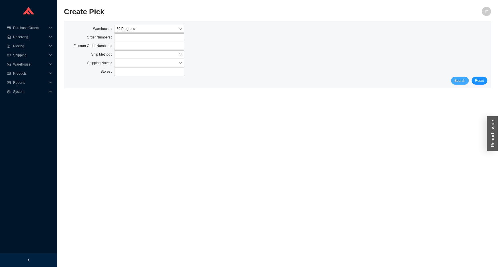
click at [468, 80] on button "Search" at bounding box center [460, 81] width 18 height 8
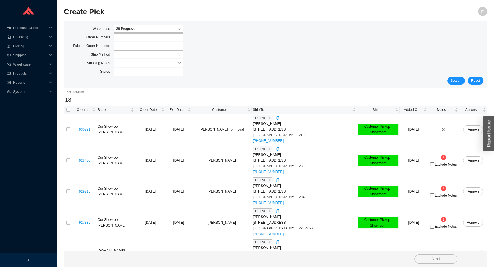
click at [468, 80] on div "Search Reset" at bounding box center [276, 81] width 416 height 8
click at [466, 80] on div "Search Reset" at bounding box center [276, 81] width 416 height 8
click at [464, 80] on button "Search" at bounding box center [456, 81] width 18 height 8
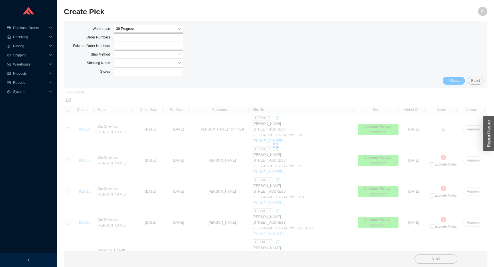
click at [464, 80] on button "Search" at bounding box center [454, 81] width 22 height 8
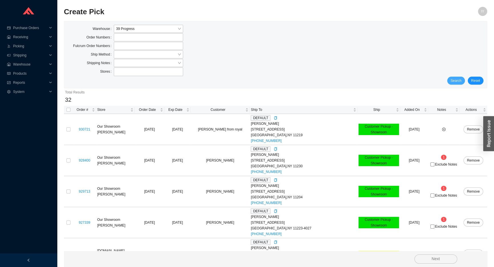
click at [461, 80] on span "Search" at bounding box center [456, 81] width 11 height 6
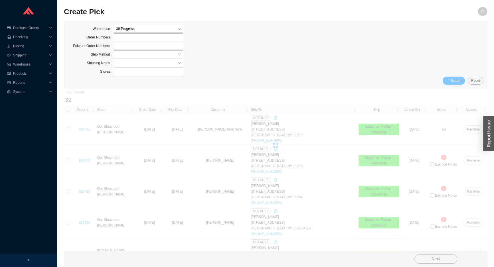
click at [461, 80] on span "Search" at bounding box center [456, 81] width 11 height 6
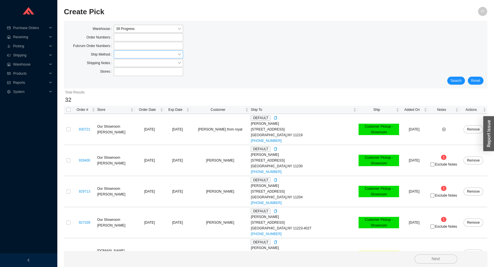
click at [147, 54] on input "search" at bounding box center [146, 54] width 61 height 7
click at [150, 82] on div "LTL" at bounding box center [148, 80] width 65 height 5
click at [459, 78] on span "Search" at bounding box center [456, 81] width 11 height 6
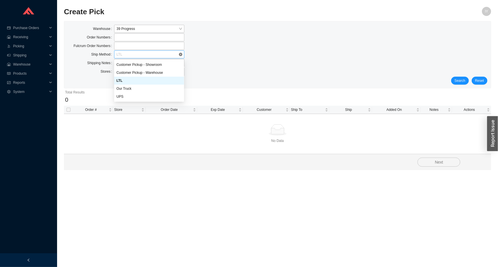
click at [156, 54] on span "LTL" at bounding box center [148, 54] width 65 height 7
click at [152, 94] on div "UPS" at bounding box center [148, 96] width 65 height 5
click at [465, 81] on span "Search" at bounding box center [460, 81] width 11 height 6
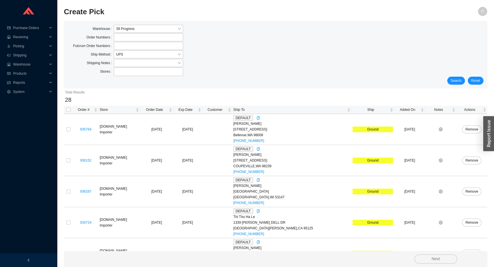
click at [65, 110] on th at bounding box center [68, 110] width 9 height 8
click at [69, 110] on input "checkbox" at bounding box center [68, 110] width 4 height 4
checkbox input "true"
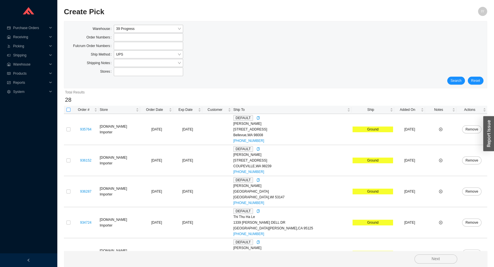
checkbox input "true"
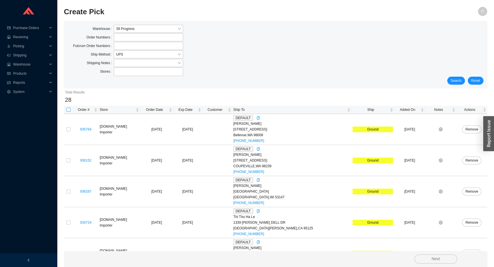
checkbox input "true"
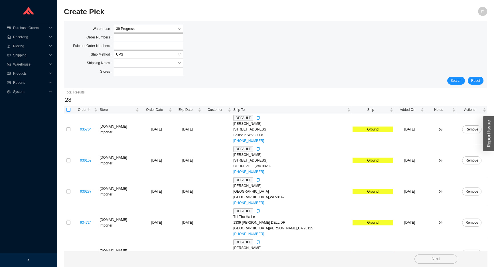
checkbox input "true"
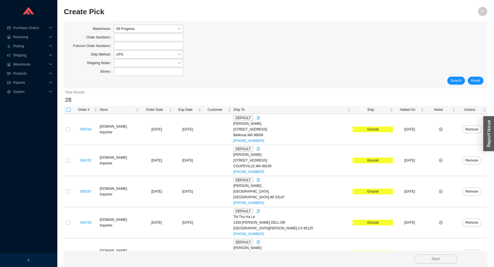
checkbox input "true"
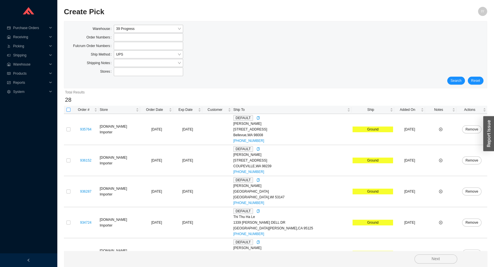
checkbox input "true"
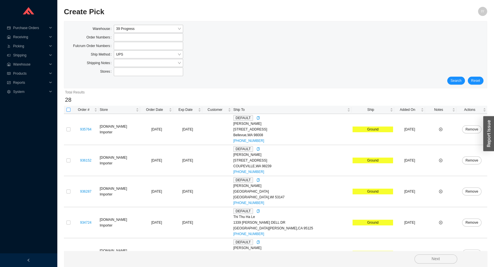
checkbox input "true"
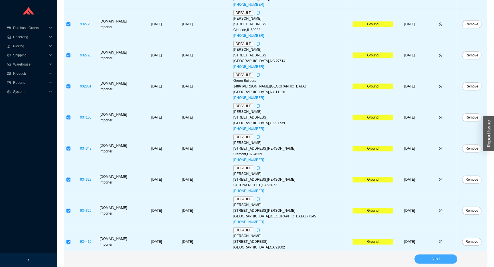
scroll to position [674, 0]
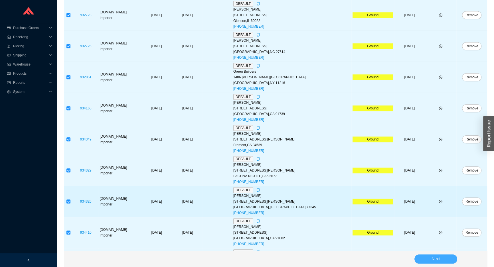
drag, startPoint x: 443, startPoint y: 255, endPoint x: 439, endPoint y: 213, distance: 41.5
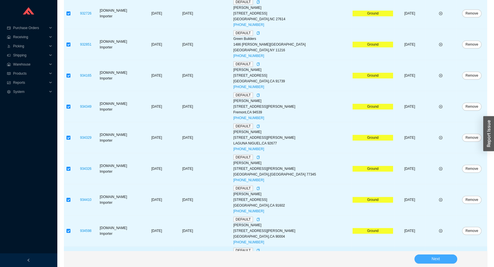
scroll to position [733, 0]
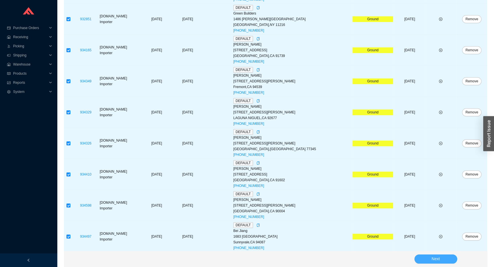
click at [426, 260] on button "Next" at bounding box center [436, 259] width 43 height 9
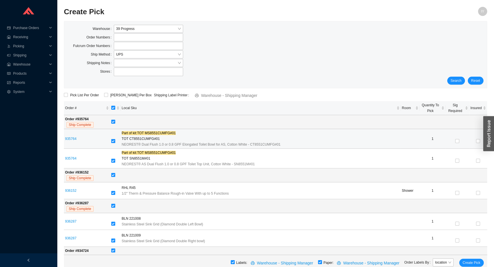
click at [114, 140] on input "checkbox" at bounding box center [113, 141] width 4 height 4
checkbox input "false"
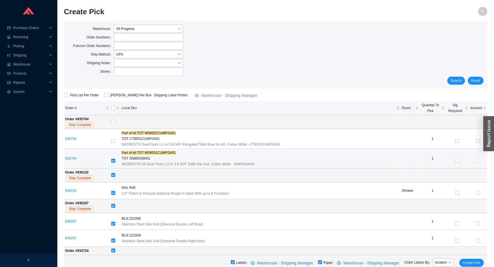
click at [115, 161] on input "checkbox" at bounding box center [113, 161] width 4 height 4
checkbox input "false"
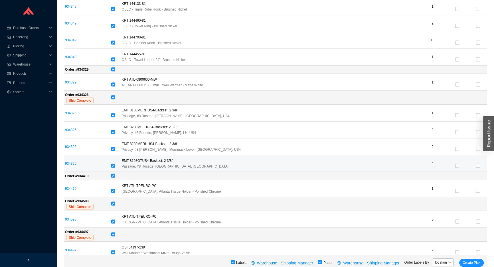
scroll to position [1286, 0]
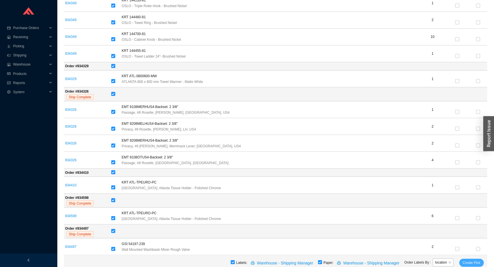
click at [468, 261] on span "Create Pick" at bounding box center [472, 263] width 18 height 6
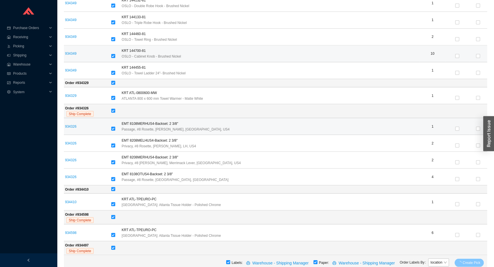
scroll to position [1260, 0]
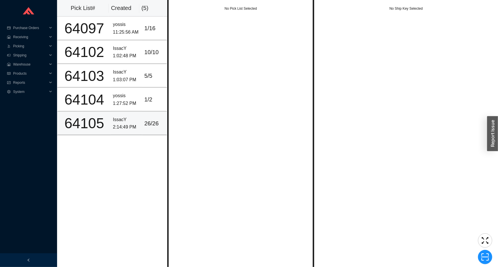
click at [125, 124] on div "2:14:49 PM" at bounding box center [126, 128] width 27 height 8
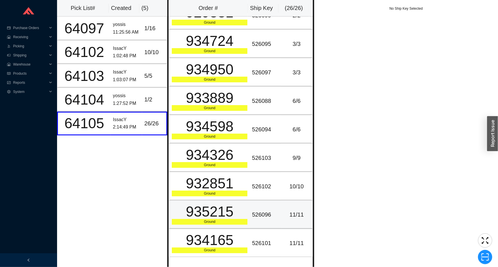
scroll to position [497, 0]
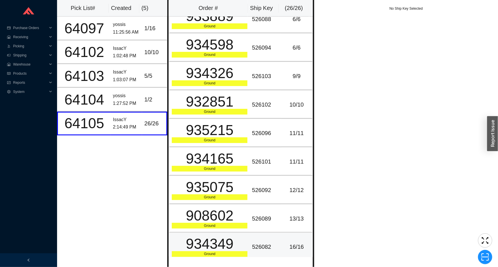
click at [285, 243] on div "16 / 16" at bounding box center [297, 247] width 26 height 9
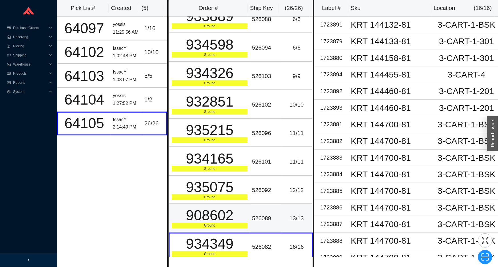
click at [284, 219] on div "13 / 13" at bounding box center [297, 218] width 26 height 9
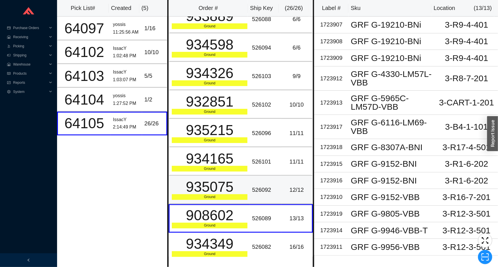
click at [284, 191] on div "12 / 12" at bounding box center [297, 190] width 26 height 9
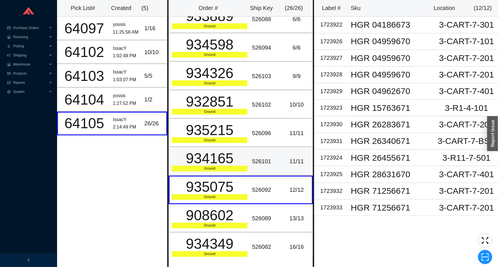
click at [269, 157] on div "526101" at bounding box center [265, 161] width 27 height 9
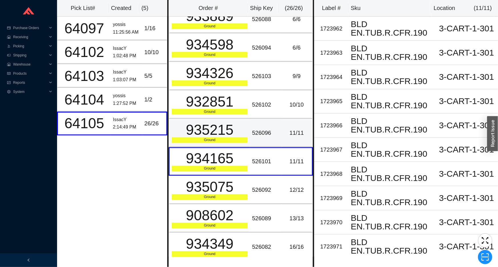
drag, startPoint x: 264, startPoint y: 127, endPoint x: 264, endPoint y: 116, distance: 10.3
click at [264, 129] on div "526096" at bounding box center [265, 133] width 27 height 9
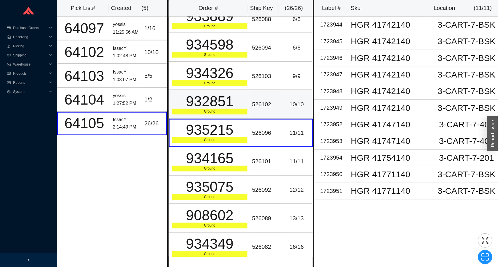
click at [265, 100] on div "526102" at bounding box center [265, 104] width 27 height 9
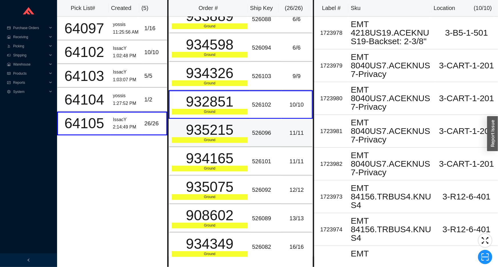
click at [257, 143] on td "526096" at bounding box center [265, 133] width 31 height 29
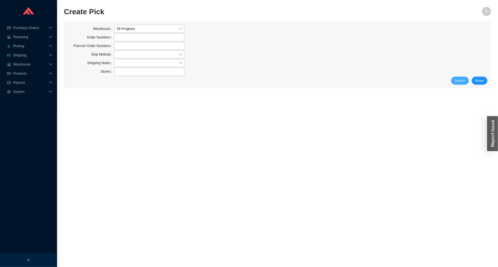
click at [468, 80] on button "Search" at bounding box center [460, 81] width 18 height 8
click at [467, 80] on div "Search Reset" at bounding box center [278, 81] width 420 height 8
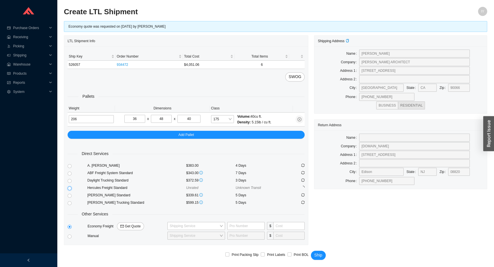
click at [68, 188] on input "radio" at bounding box center [70, 189] width 4 height 4
radio input "true"
checkbox input "true"
click at [34, 55] on span "Shipping" at bounding box center [30, 55] width 34 height 9
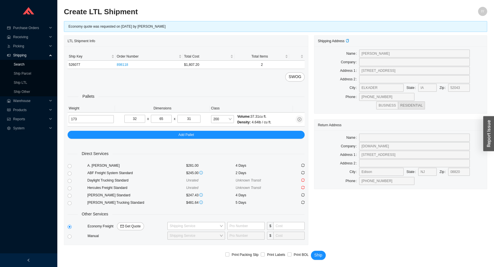
click at [25, 64] on link "Search" at bounding box center [19, 65] width 11 height 4
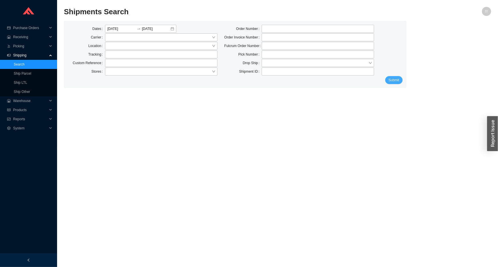
click at [389, 80] on span "Submit" at bounding box center [394, 80] width 11 height 6
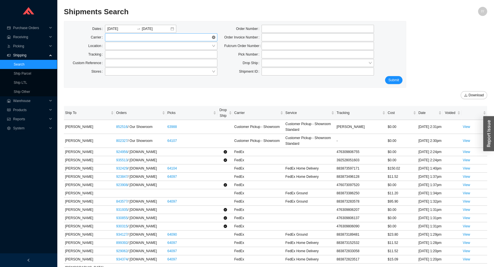
click at [149, 39] on span at bounding box center [161, 37] width 108 height 7
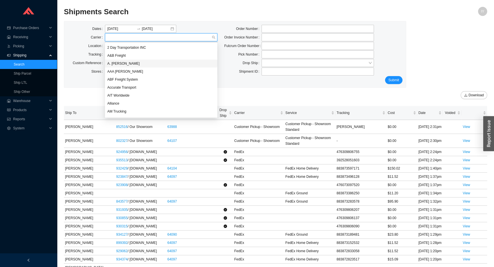
click at [141, 62] on div "A. Duie Pyle" at bounding box center [161, 63] width 108 height 5
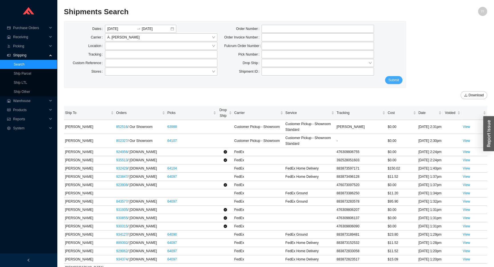
click at [397, 81] on span "Submit" at bounding box center [394, 80] width 11 height 6
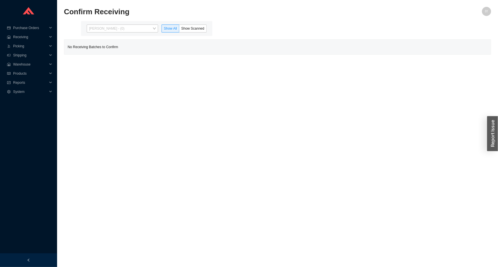
drag, startPoint x: 130, startPoint y: 27, endPoint x: 129, endPoint y: 42, distance: 15.7
click at [130, 28] on span "[PERSON_NAME] - (0)" at bounding box center [122, 28] width 67 height 7
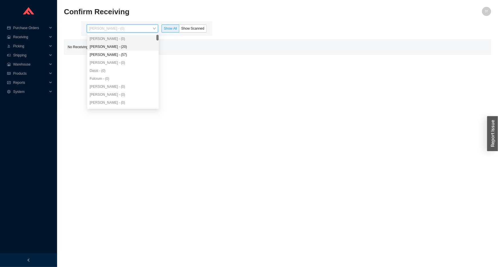
drag, startPoint x: 129, startPoint y: 42, endPoint x: 128, endPoint y: 49, distance: 6.9
click at [129, 43] on div "[PERSON_NAME] - (0) [PERSON_NAME] - (20) [PERSON_NAME] - (57) [PERSON_NAME] - (…" at bounding box center [122, 79] width 71 height 88
click at [128, 49] on div "[PERSON_NAME] - (20)" at bounding box center [122, 47] width 71 height 8
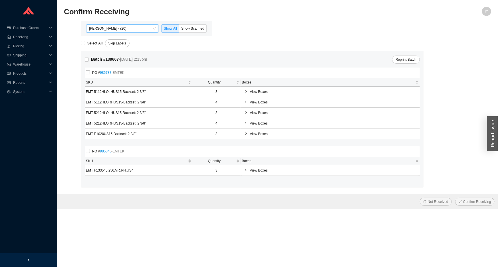
click at [192, 33] on div "[PERSON_NAME] - (20) [PERSON_NAME] - (20) Show All Show Scanned" at bounding box center [146, 28] width 131 height 15
click at [194, 28] on span "Show Scanned" at bounding box center [192, 29] width 23 height 4
click at [179, 30] on input "Show Scanned" at bounding box center [179, 30] width 0 height 0
click at [86, 45] on span "Select All" at bounding box center [95, 44] width 20 height 6
click at [85, 45] on input "Select All" at bounding box center [83, 43] width 4 height 4
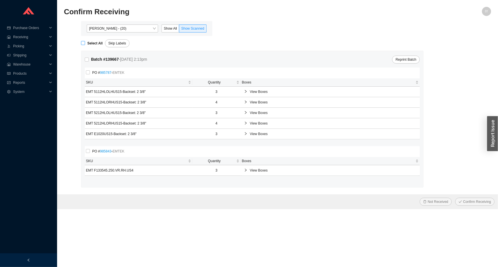
checkbox input "true"
click at [455, 198] on button "Confirm Receiving" at bounding box center [474, 202] width 39 height 8
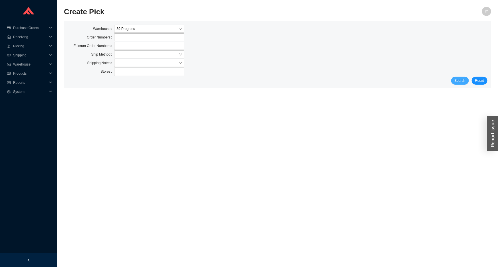
click at [460, 80] on span "Search" at bounding box center [460, 81] width 11 height 6
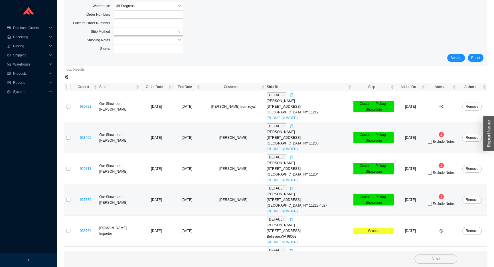
scroll to position [49, 0]
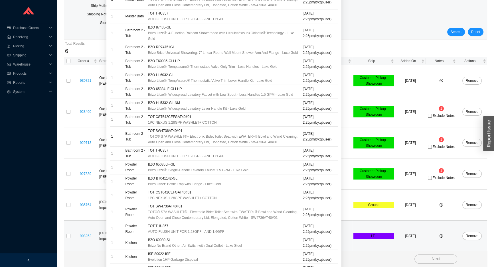
click at [90, 236] on link "908252" at bounding box center [85, 236] width 11 height 4
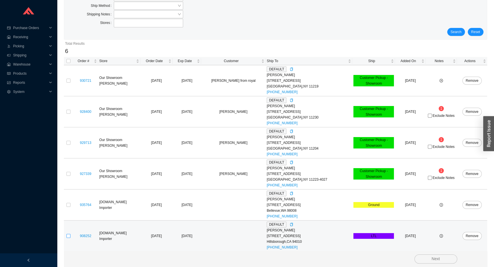
click at [69, 237] on input "checkbox" at bounding box center [68, 236] width 4 height 4
checkbox input "true"
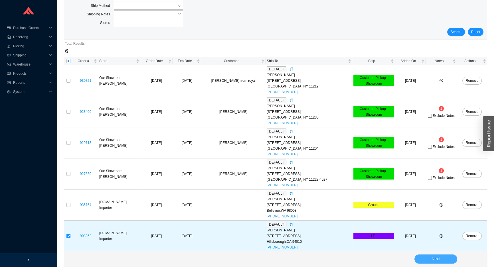
click at [431, 260] on button "Next" at bounding box center [436, 259] width 43 height 9
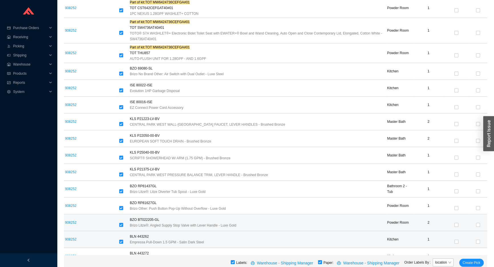
scroll to position [424, 0]
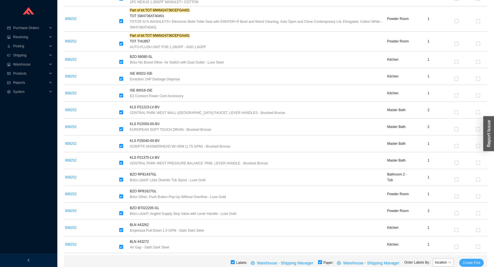
click at [471, 263] on span "Create Pick" at bounding box center [472, 263] width 18 height 6
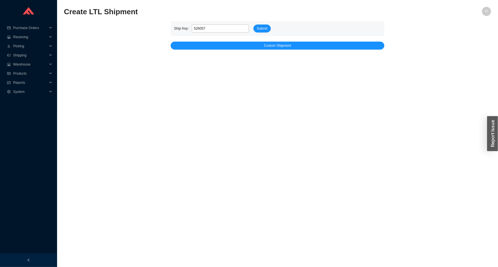
type input "526057"
click at [253, 25] on button "Submit" at bounding box center [261, 29] width 17 height 8
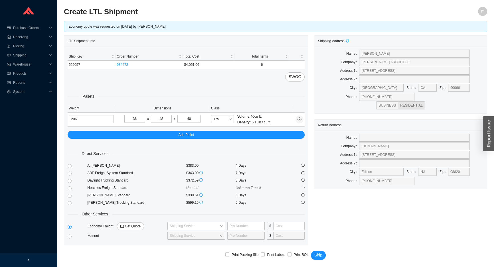
click at [67, 189] on div "Ship Key Order Number Total Cost Total Items 526057 934472 $4,051.06 6 SWOG Pal…" at bounding box center [186, 145] width 244 height 199
click at [68, 188] on input "radio" at bounding box center [70, 189] width 4 height 4
radio input "true"
checkbox input "true"
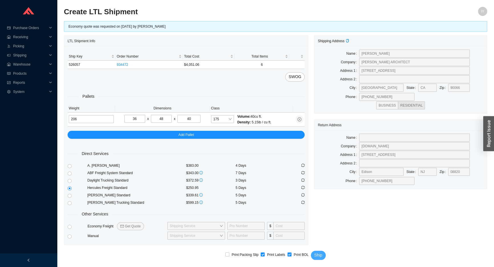
click at [319, 254] on span "Ship" at bounding box center [319, 255] width 8 height 7
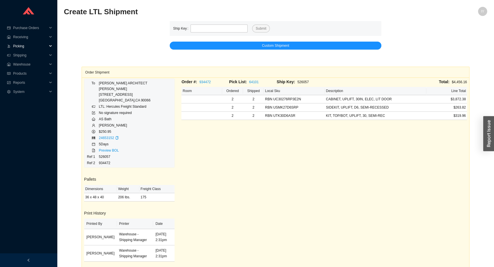
click at [31, 45] on span "Picking" at bounding box center [30, 46] width 34 height 9
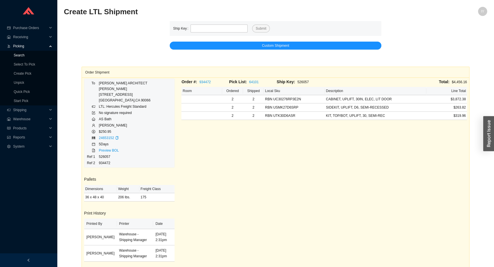
click at [25, 56] on link "Search" at bounding box center [19, 55] width 11 height 4
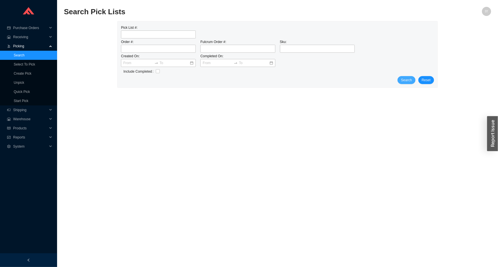
click at [408, 80] on span "Search" at bounding box center [406, 80] width 11 height 6
click at [136, 49] on input "tel" at bounding box center [158, 49] width 75 height 8
type input "932273"
click button "Search" at bounding box center [407, 80] width 18 height 8
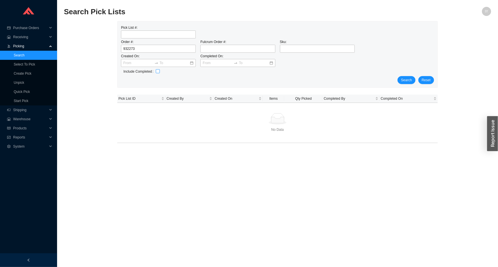
click at [158, 71] on input "checkbox" at bounding box center [158, 71] width 4 height 4
checkbox input "true"
click at [408, 84] on div "Pick List #: Order #: 932273 Fulcrum Order #: Sku: Created On: Completed On: In…" at bounding box center [278, 54] width 320 height 66
click at [411, 81] on span "Search" at bounding box center [406, 80] width 11 height 6
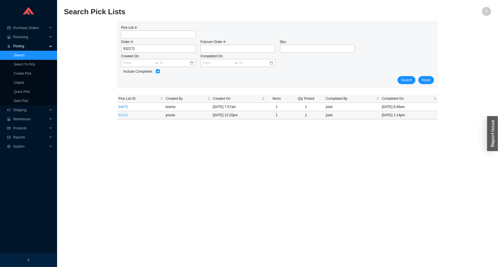
click at [123, 115] on link "64101" at bounding box center [122, 115] width 9 height 4
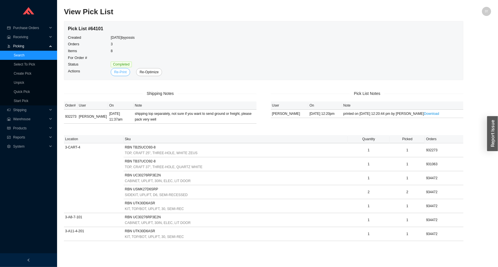
click at [121, 73] on span "Re-Print" at bounding box center [120, 72] width 13 height 6
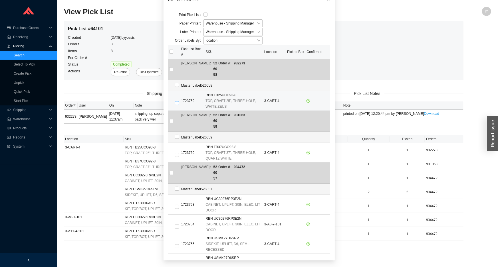
click at [175, 101] on input "checkbox" at bounding box center [177, 103] width 4 height 4
checkbox input "true"
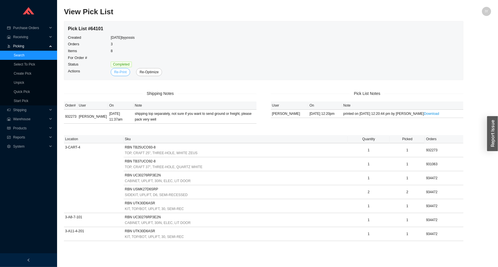
click at [123, 68] on button "Re-Print" at bounding box center [120, 72] width 19 height 8
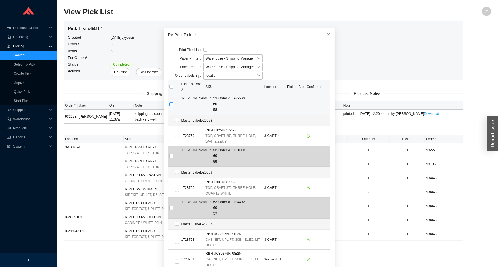
click at [169, 102] on input "checkbox" at bounding box center [171, 104] width 4 height 4
checkbox input "true"
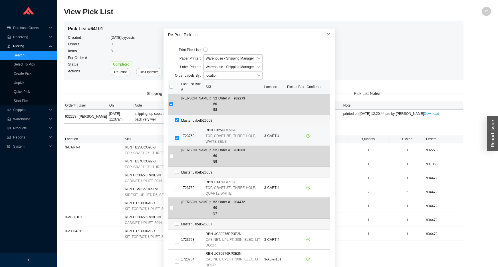
drag, startPoint x: 173, startPoint y: 123, endPoint x: 173, endPoint y: 127, distance: 3.4
click at [175, 135] on div at bounding box center [176, 139] width 3 height 8
click at [175, 136] on input "checkbox" at bounding box center [177, 138] width 4 height 4
checkbox input "false"
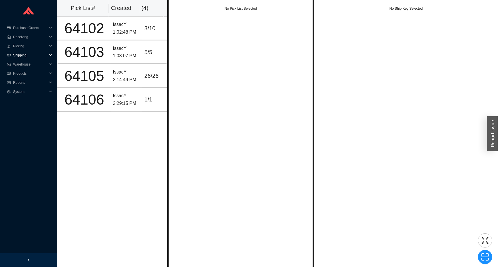
click at [31, 54] on span "Shipping" at bounding box center [30, 55] width 34 height 9
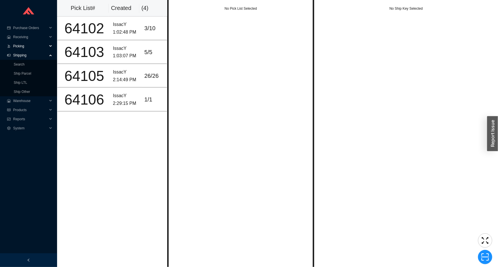
click at [33, 47] on span "Picking" at bounding box center [30, 46] width 34 height 9
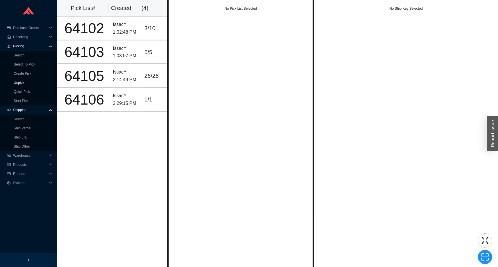
click at [24, 83] on link "Unpick" at bounding box center [19, 83] width 11 height 4
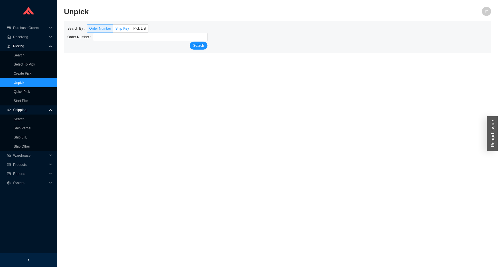
click at [119, 27] on span "Ship Key" at bounding box center [122, 29] width 14 height 4
click at [113, 30] on input "Ship Key" at bounding box center [113, 30] width 0 height 0
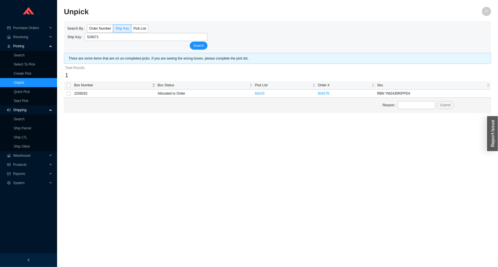
type input "526071"
drag, startPoint x: 74, startPoint y: 86, endPoint x: 67, endPoint y: 81, distance: 8.8
click at [74, 86] on div "Box Number" at bounding box center [114, 85] width 81 height 6
drag, startPoint x: 61, startPoint y: 79, endPoint x: 76, endPoint y: 82, distance: 15.4
click at [63, 80] on section "Unpick IY Search By Order Number Ship Key Pick List Ship Key 526071 Search Ther…" at bounding box center [277, 133] width 441 height 267
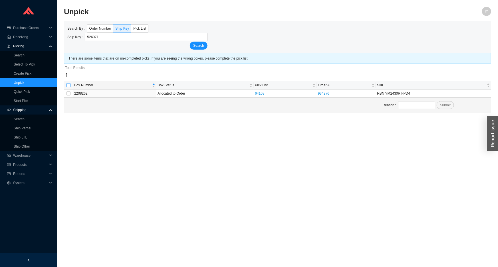
click at [70, 86] on input "checkbox" at bounding box center [68, 85] width 4 height 4
checkbox input "true"
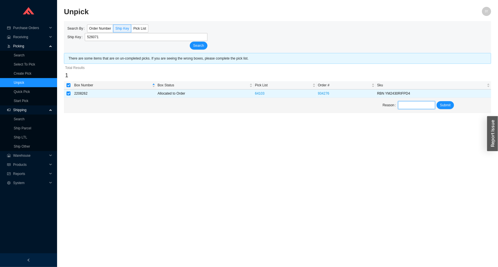
click at [404, 102] on input "text" at bounding box center [416, 105] width 37 height 8
type input "unpick"
drag, startPoint x: 445, startPoint y: 106, endPoint x: 440, endPoint y: 103, distance: 5.7
click at [444, 106] on span "Submit" at bounding box center [445, 105] width 11 height 6
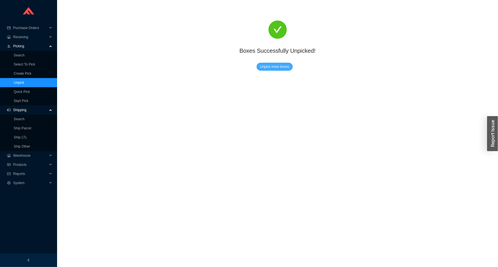
click at [278, 64] on span "Unpick more boxes" at bounding box center [274, 67] width 29 height 6
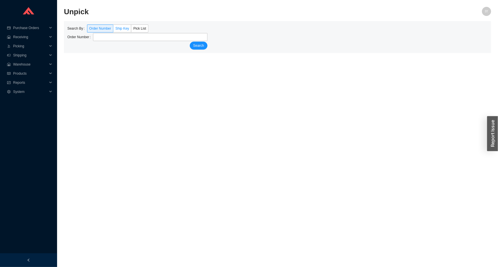
click at [120, 30] on span "Ship Key" at bounding box center [122, 29] width 14 height 4
click at [113, 30] on input "Ship Key" at bounding box center [113, 30] width 0 height 0
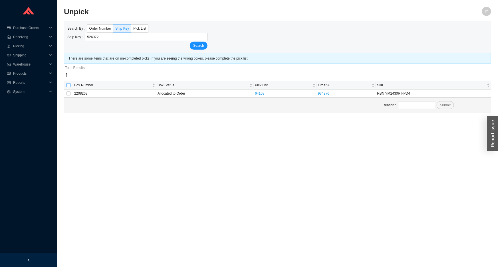
type input "526072"
click at [67, 85] on input "checkbox" at bounding box center [68, 85] width 4 height 4
checkbox input "true"
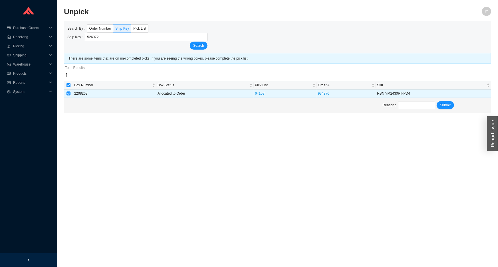
click at [406, 100] on div "Reason Submit" at bounding box center [277, 105] width 427 height 15
click at [408, 106] on input "text" at bounding box center [416, 105] width 37 height 8
type input "unpick"
click at [444, 108] on span "Submit" at bounding box center [445, 105] width 11 height 6
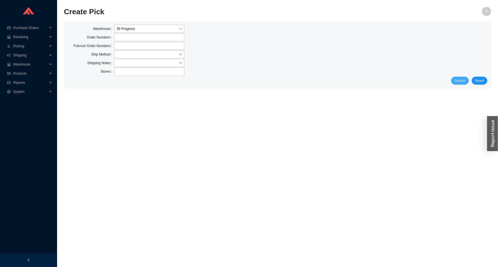
click at [461, 79] on span "Search" at bounding box center [460, 81] width 11 height 6
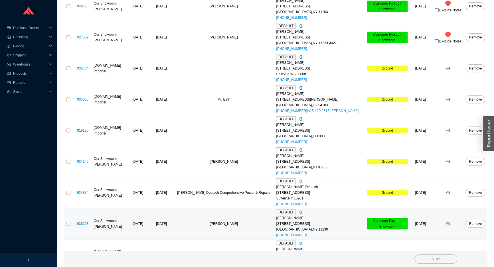
scroll to position [204, 0]
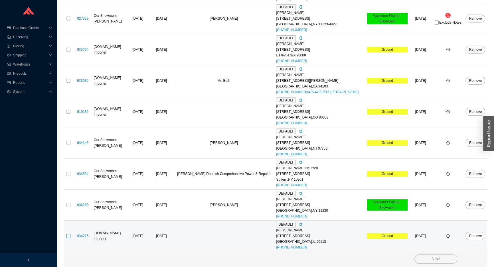
click at [68, 236] on input "checkbox" at bounding box center [68, 236] width 4 height 4
checkbox input "true"
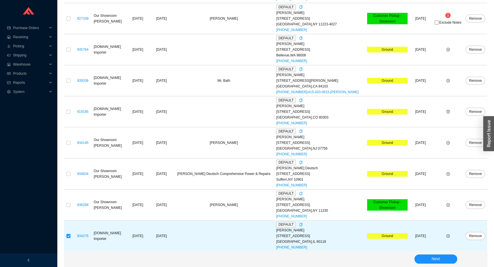
drag, startPoint x: 404, startPoint y: 263, endPoint x: 408, endPoint y: 259, distance: 5.3
click at [407, 260] on div "Next" at bounding box center [276, 259] width 424 height 16
click at [416, 259] on button "Next" at bounding box center [436, 259] width 43 height 9
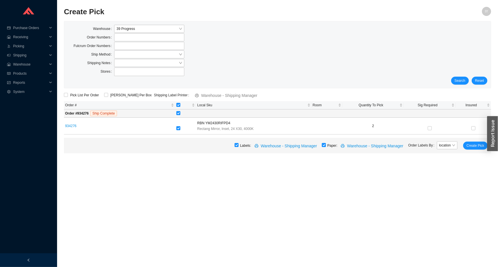
click at [326, 146] on input "checkbox" at bounding box center [324, 145] width 4 height 4
checkbox input "false"
click at [471, 143] on span "Create Pick" at bounding box center [476, 146] width 18 height 6
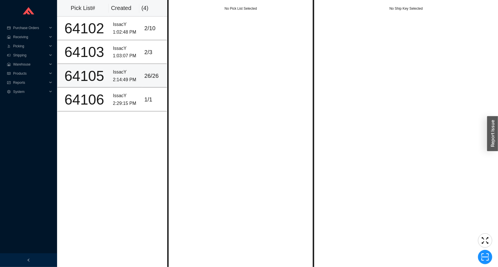
click at [137, 80] on div "2:14:49 PM" at bounding box center [126, 80] width 27 height 8
drag, startPoint x: 148, startPoint y: 92, endPoint x: 147, endPoint y: 89, distance: 2.9
click at [148, 92] on td "1 / 1" at bounding box center [154, 100] width 25 height 24
click at [111, 51] on td "IssacY 1:03:07 PM" at bounding box center [126, 53] width 31 height 24
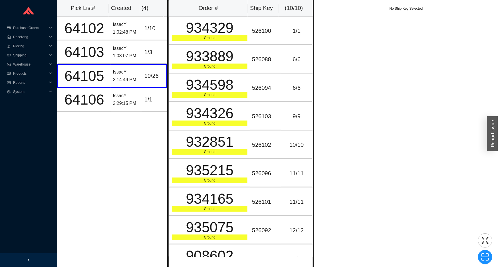
click at [120, 1] on th "Created" at bounding box center [124, 8] width 30 height 17
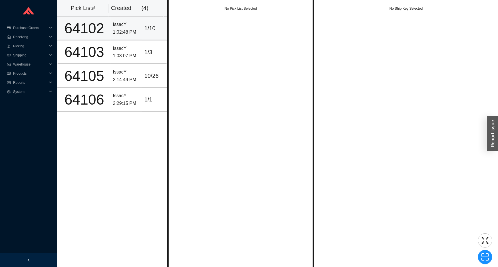
click at [122, 32] on div "1:02:48 PM" at bounding box center [126, 33] width 27 height 8
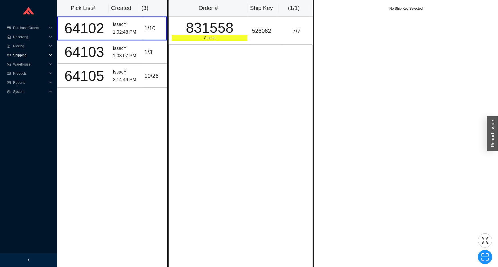
click at [35, 55] on span "Shipping" at bounding box center [30, 55] width 34 height 9
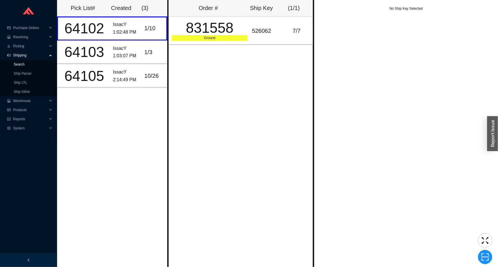
click at [25, 65] on link "Search" at bounding box center [19, 65] width 11 height 4
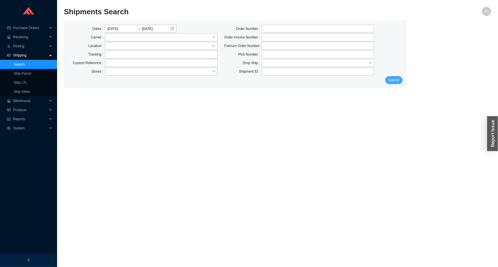
click at [389, 80] on span "Submit" at bounding box center [394, 80] width 11 height 6
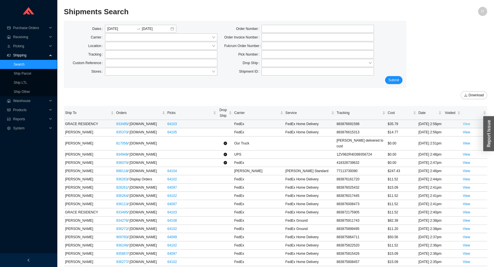
click at [468, 126] on link "View" at bounding box center [466, 124] width 7 height 4
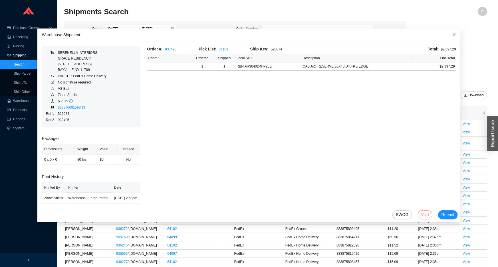
click at [421, 215] on span "Void" at bounding box center [425, 215] width 8 height 7
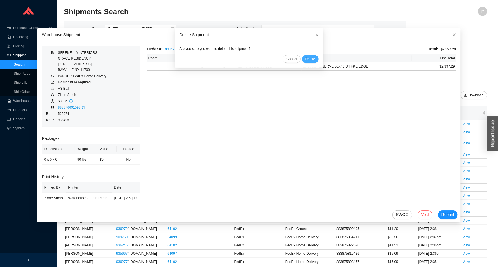
click at [309, 60] on span "Delete" at bounding box center [310, 59] width 10 height 6
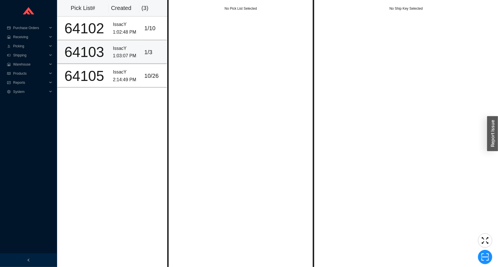
click at [124, 53] on div "1:03:07 PM" at bounding box center [126, 56] width 27 height 8
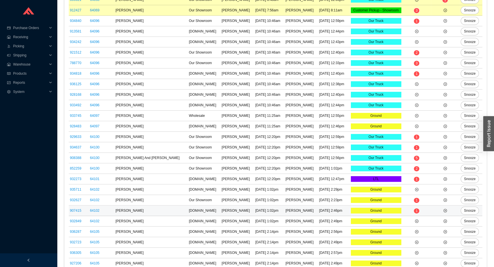
scroll to position [441, 0]
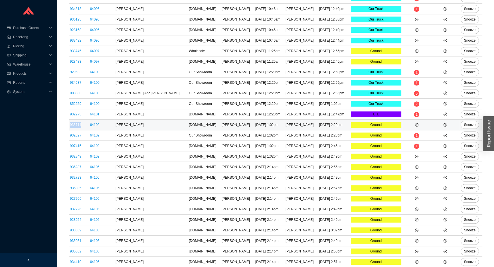
drag, startPoint x: 86, startPoint y: 123, endPoint x: 69, endPoint y: 125, distance: 16.4
click at [69, 125] on td "935711" at bounding box center [79, 125] width 20 height 11
copy link "935711"
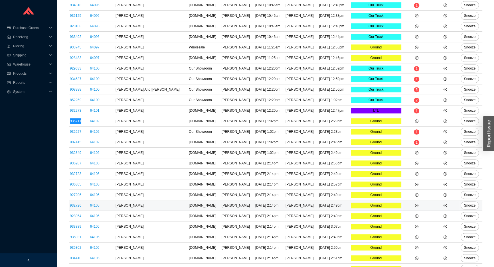
scroll to position [547, 0]
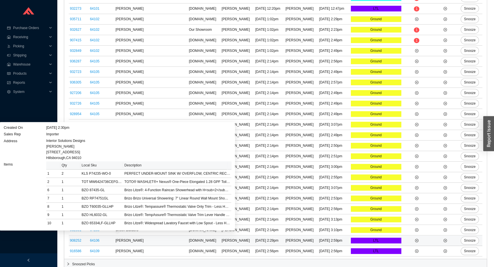
click at [83, 238] on td "908252" at bounding box center [79, 241] width 20 height 11
click at [71, 240] on link "908252" at bounding box center [75, 241] width 11 height 4
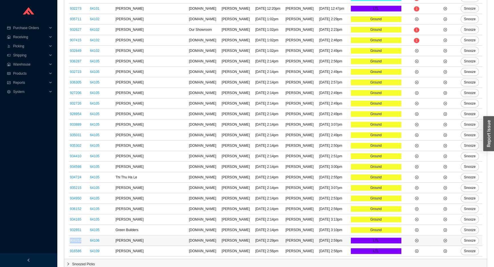
drag, startPoint x: 88, startPoint y: 240, endPoint x: 70, endPoint y: 241, distance: 18.0
click at [70, 241] on td "908252" at bounding box center [79, 241] width 20 height 11
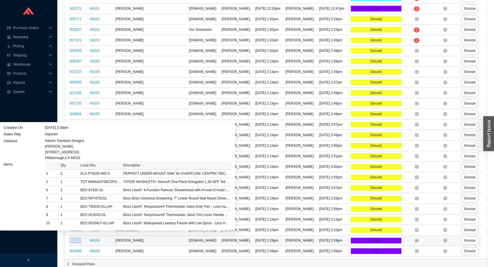
copy link "908252"
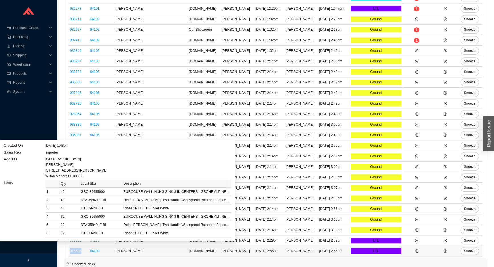
drag, startPoint x: 81, startPoint y: 251, endPoint x: 70, endPoint y: 250, distance: 11.2
click at [70, 250] on td "916586" at bounding box center [79, 251] width 20 height 11
copy link "916586"
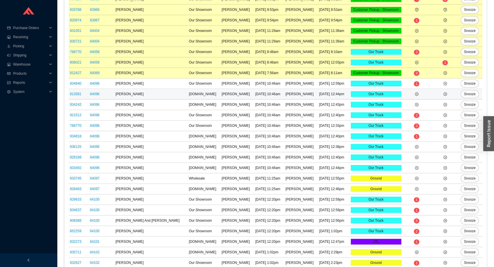
scroll to position [235, 0]
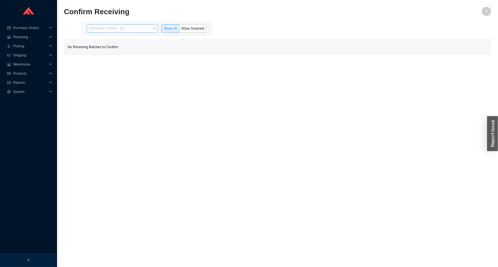
click at [124, 31] on span "[PERSON_NAME] - (0)" at bounding box center [122, 28] width 67 height 7
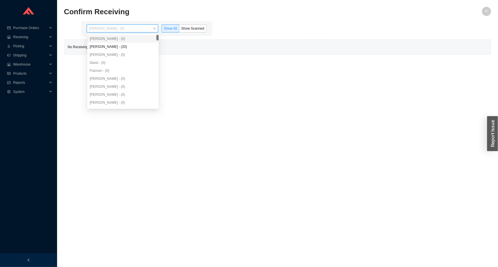
click at [125, 41] on div "[PERSON_NAME] - (0)" at bounding box center [123, 38] width 67 height 5
click at [126, 42] on div "[PERSON_NAME] - (0)" at bounding box center [122, 39] width 71 height 8
drag, startPoint x: 126, startPoint y: 45, endPoint x: 130, endPoint y: 44, distance: 4.2
click at [126, 45] on div "[PERSON_NAME] - (20)" at bounding box center [123, 46] width 67 height 5
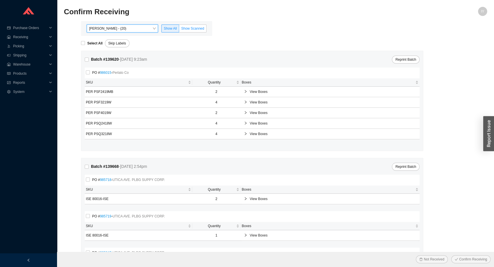
click at [185, 28] on span "Show Scanned" at bounding box center [192, 29] width 23 height 4
click at [179, 30] on input "Show Scanned" at bounding box center [179, 30] width 0 height 0
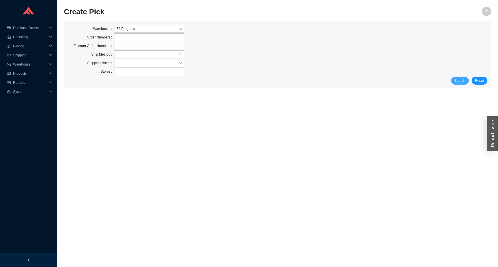
click at [459, 81] on span "Search" at bounding box center [460, 81] width 11 height 6
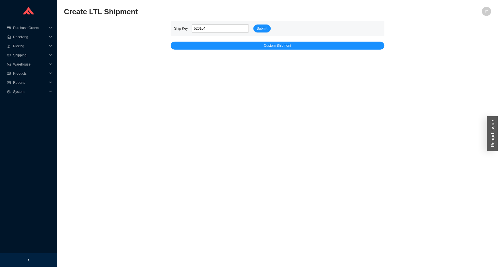
type input "526104"
click at [253, 25] on button "Submit" at bounding box center [261, 29] width 17 height 8
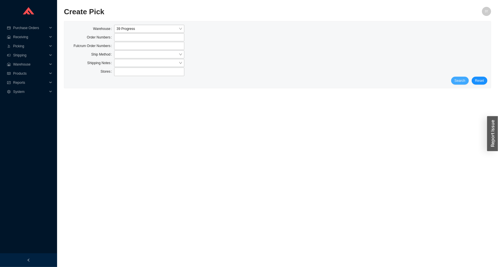
click at [465, 80] on span "Search" at bounding box center [460, 81] width 11 height 6
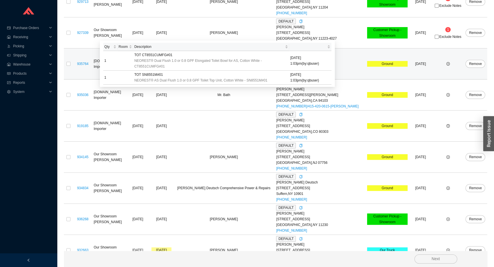
scroll to position [178, 0]
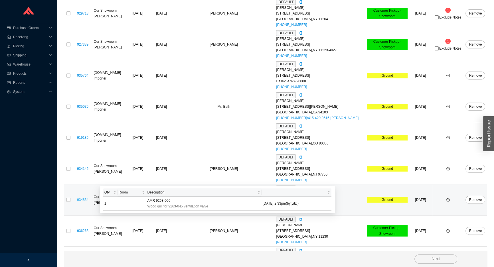
click at [82, 199] on link "934834" at bounding box center [82, 200] width 11 height 4
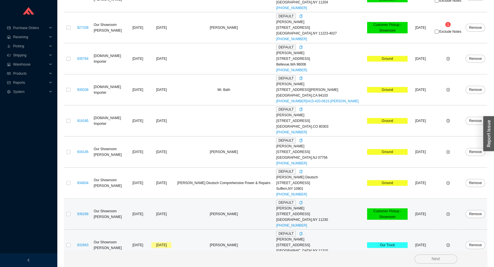
scroll to position [204, 0]
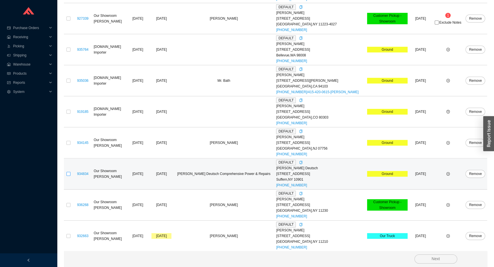
click at [68, 175] on input "checkbox" at bounding box center [68, 174] width 4 height 4
checkbox input "true"
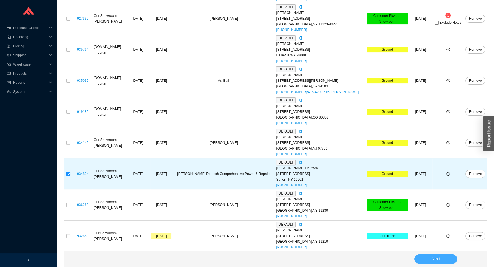
click at [442, 257] on button "Next" at bounding box center [436, 259] width 43 height 9
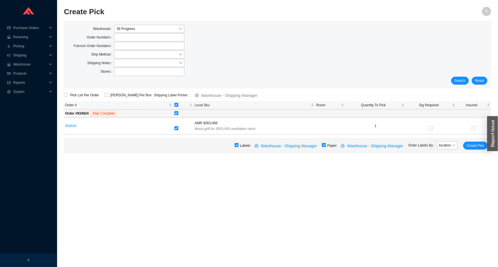
click at [326, 146] on input "checkbox" at bounding box center [324, 145] width 4 height 4
checkbox input "false"
click at [485, 146] on button "Create Pick" at bounding box center [475, 146] width 25 height 8
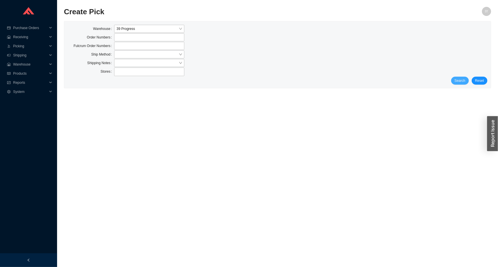
click at [458, 79] on span "Search" at bounding box center [460, 81] width 11 height 6
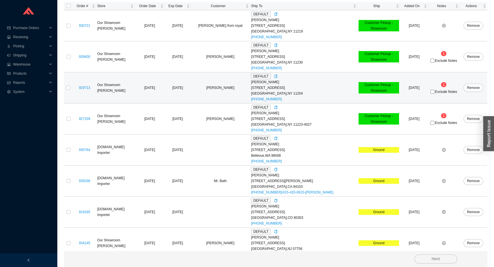
scroll to position [147, 0]
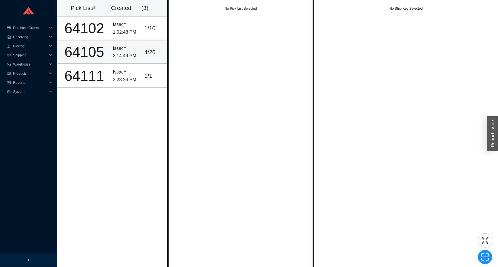
click at [142, 63] on td "4 / 26" at bounding box center [154, 53] width 25 height 24
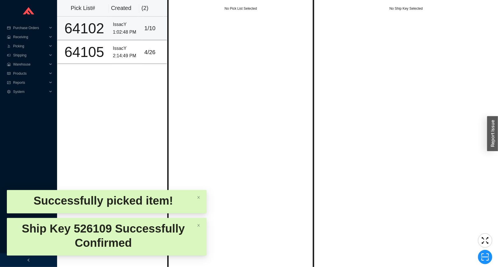
click at [150, 30] on div "1 / 10" at bounding box center [154, 28] width 20 height 9
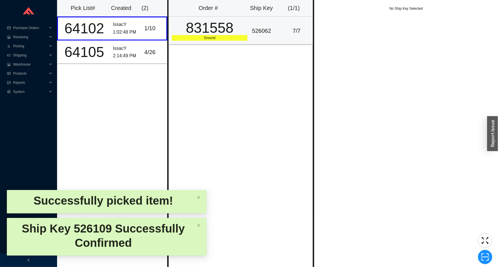
click at [186, 31] on div "831558" at bounding box center [210, 28] width 76 height 14
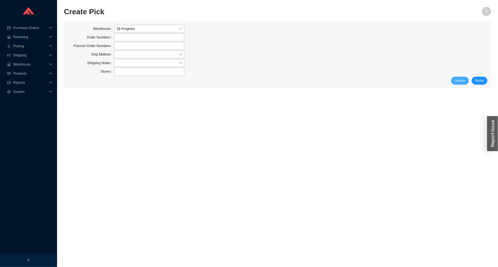
click at [458, 79] on span "Search" at bounding box center [460, 81] width 11 height 6
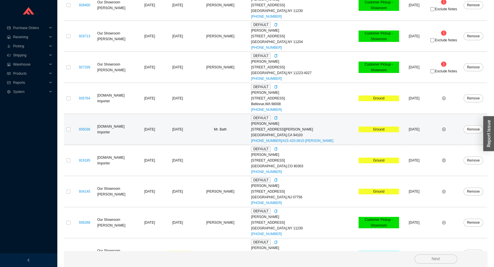
scroll to position [204, 0]
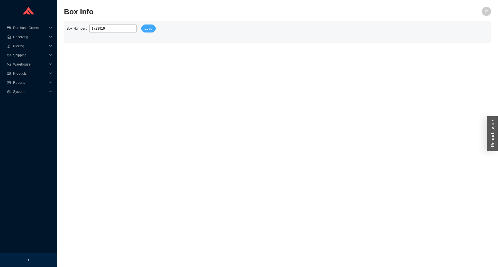
type input "1723919"
click at [143, 32] on button "Load" at bounding box center [148, 29] width 15 height 8
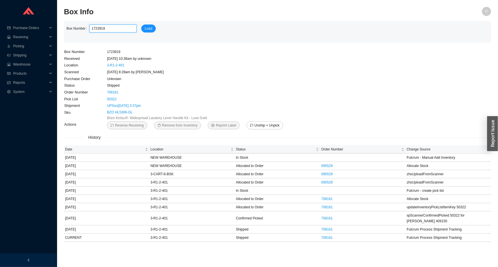
click at [97, 29] on input "1723919" at bounding box center [112, 29] width 47 height 8
paste input "2188094"
type input "2188094"
click button "Load" at bounding box center [148, 29] width 15 height 8
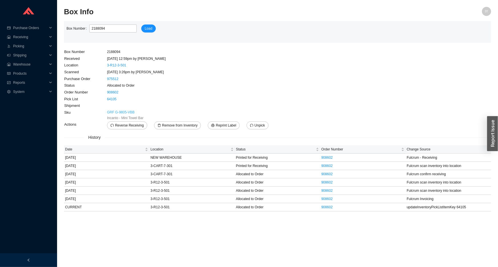
click at [118, 112] on link "GRF G-9805-VBB" at bounding box center [121, 113] width 28 height 6
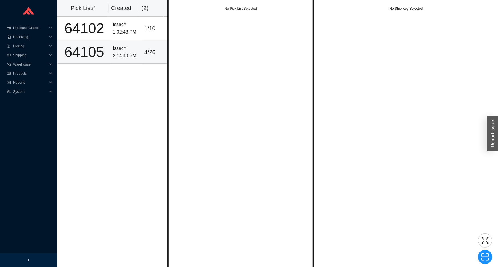
click at [142, 52] on td "4 / 26" at bounding box center [154, 53] width 25 height 24
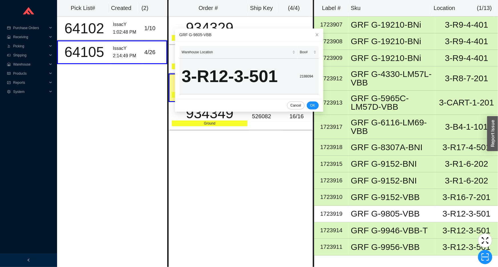
click at [299, 76] on td "2188094" at bounding box center [308, 77] width 21 height 36
copy td "2188094"
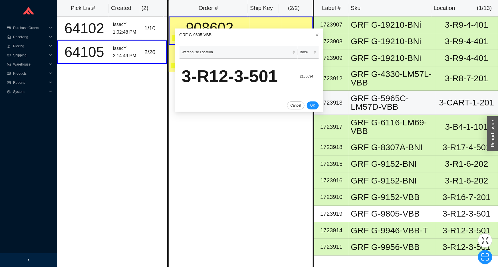
click at [332, 109] on td "1723913" at bounding box center [331, 103] width 34 height 24
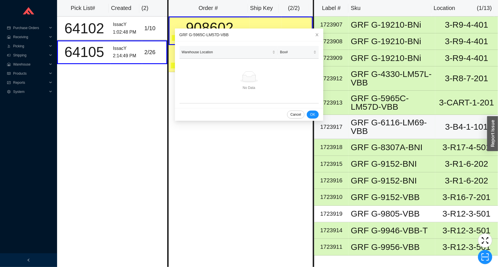
click at [348, 129] on td "1723917" at bounding box center [331, 127] width 34 height 24
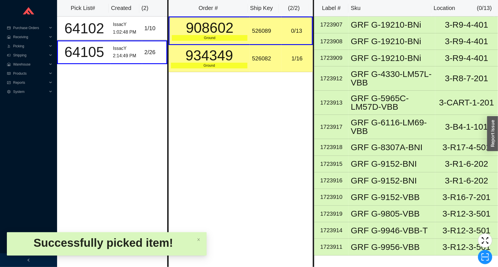
click at [256, 31] on div "526089" at bounding box center [265, 30] width 27 height 9
copy div "526089"
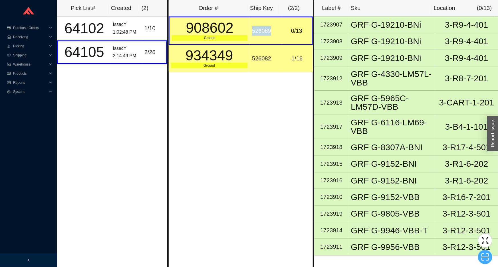
click at [482, 259] on icon "scan" at bounding box center [485, 257] width 8 height 7
type input "sk526089"
click button "Scan" at bounding box center [485, 257] width 15 height 8
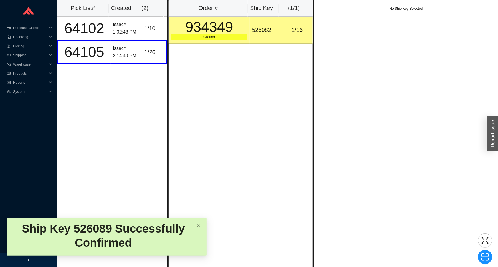
click at [228, 12] on th "Order #" at bounding box center [208, 8] width 79 height 17
click at [232, 23] on div "934349" at bounding box center [209, 27] width 76 height 14
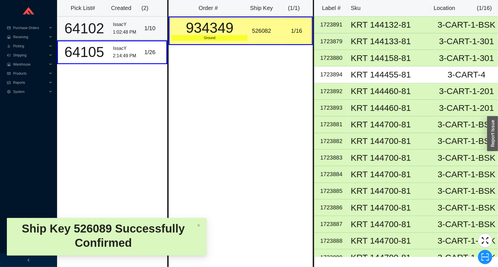
click at [155, 29] on div "1 / 10" at bounding box center [154, 28] width 20 height 9
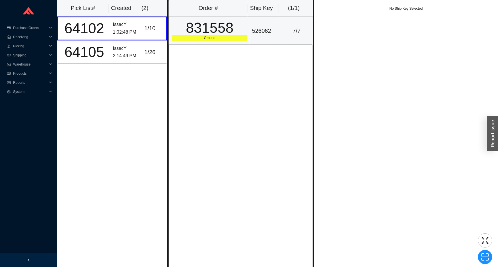
click at [221, 22] on div "831558" at bounding box center [210, 28] width 76 height 14
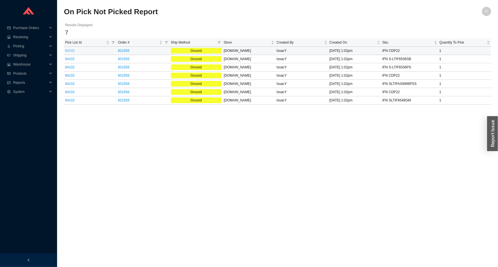
click at [69, 51] on link "64102" at bounding box center [69, 51] width 9 height 4
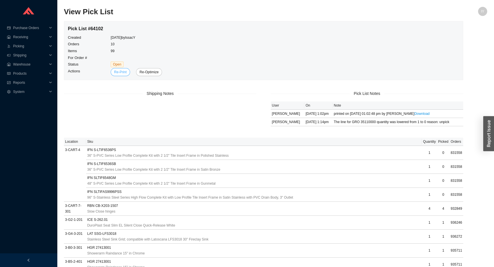
click at [119, 74] on span "Re-Print" at bounding box center [120, 72] width 13 height 6
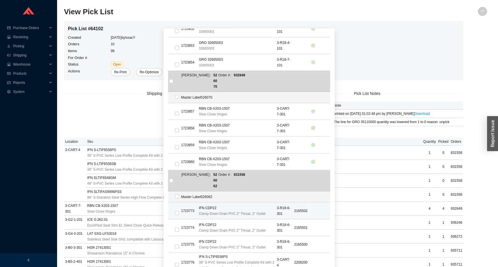
scroll to position [311, 0]
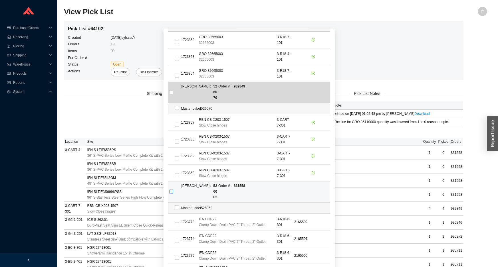
click at [170, 190] on input "checkbox" at bounding box center [171, 192] width 4 height 4
checkbox input "true"
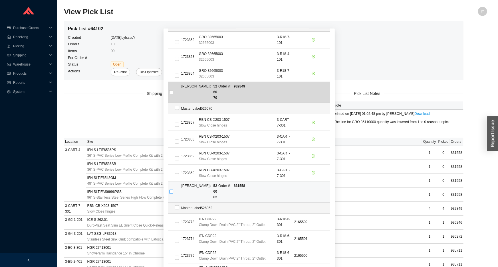
checkbox input "true"
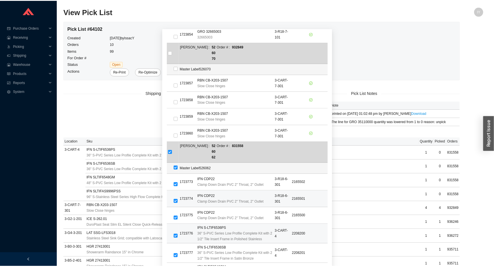
scroll to position [363, 0]
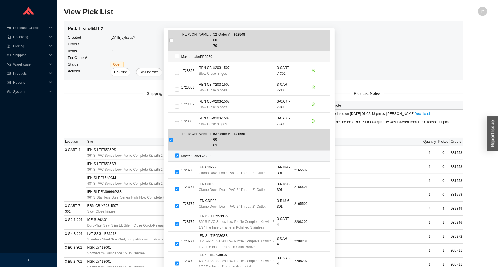
click at [177, 154] on input "checkbox" at bounding box center [177, 156] width 4 height 4
checkbox input "false"
click at [175, 154] on input "checkbox" at bounding box center [177, 156] width 4 height 4
checkbox input "true"
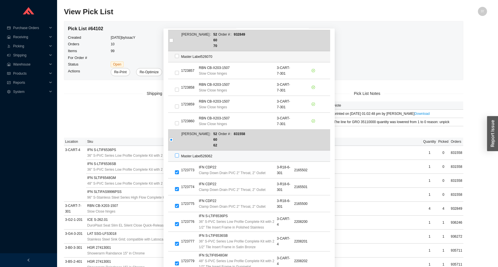
checkbox input "true"
click at [175, 154] on input "checkbox" at bounding box center [177, 156] width 4 height 4
checkbox input "false"
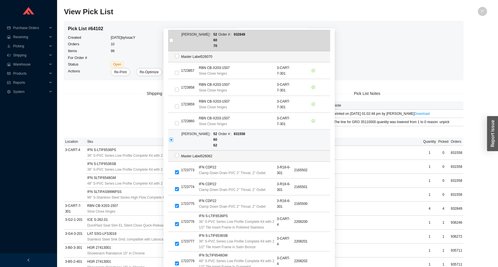
click at [169, 138] on label at bounding box center [171, 141] width 4 height 6
click at [169, 138] on input "checkbox" at bounding box center [171, 140] width 4 height 4
checkbox input "true"
click at [169, 138] on input "checkbox" at bounding box center [171, 140] width 4 height 4
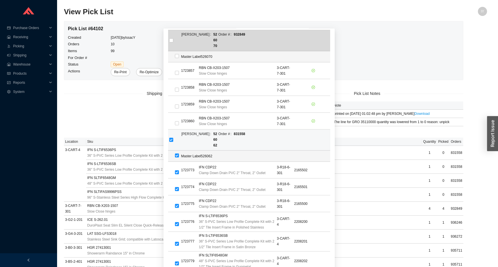
checkbox input "false"
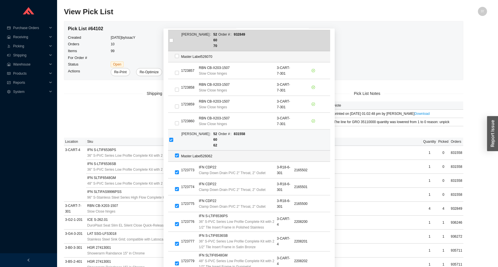
checkbox input "false"
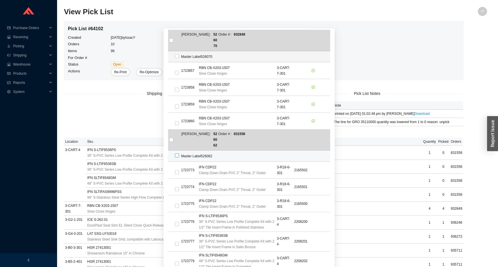
click at [176, 154] on input "checkbox" at bounding box center [177, 156] width 4 height 4
checkbox input "true"
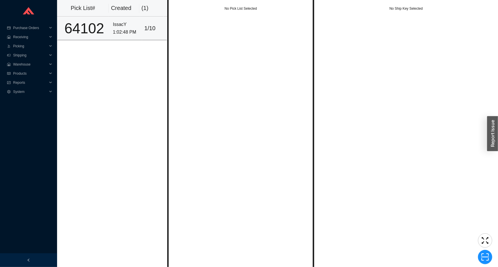
click at [100, 17] on td "64102" at bounding box center [84, 29] width 54 height 24
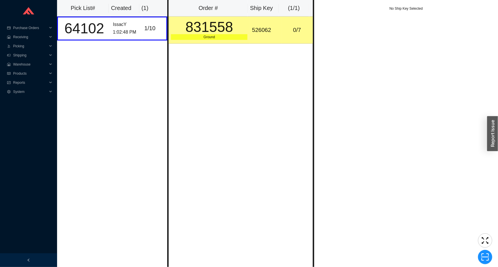
click at [255, 38] on td "526062" at bounding box center [265, 30] width 31 height 27
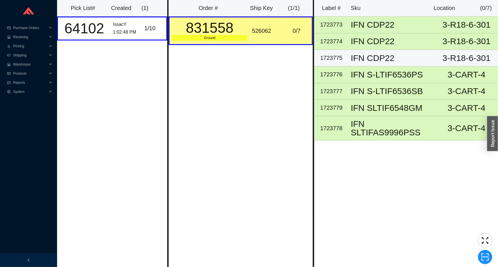
click at [430, 60] on td "IFN CDP22" at bounding box center [391, 58] width 87 height 17
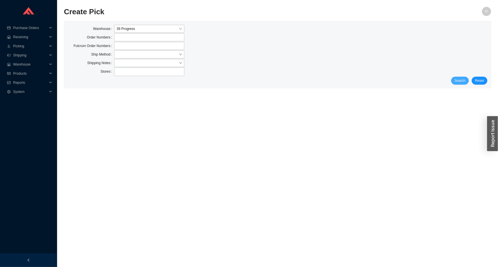
click at [467, 83] on button "Search" at bounding box center [460, 81] width 18 height 8
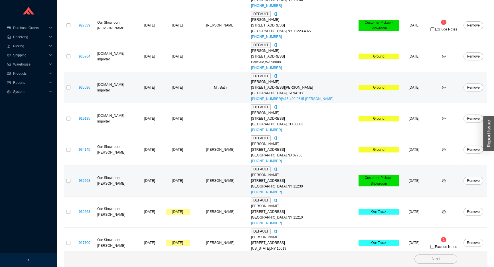
scroll to position [235, 0]
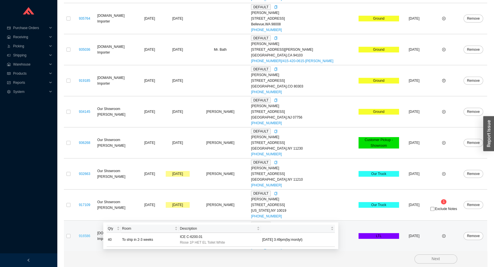
click at [82, 236] on link "916586" at bounding box center [84, 236] width 11 height 4
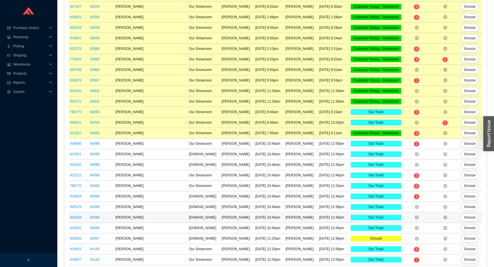
scroll to position [326, 0]
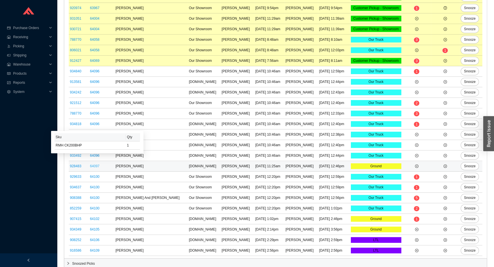
click at [99, 165] on link "64097" at bounding box center [94, 166] width 9 height 4
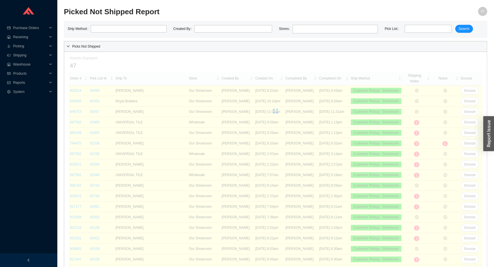
scroll to position [326, 0]
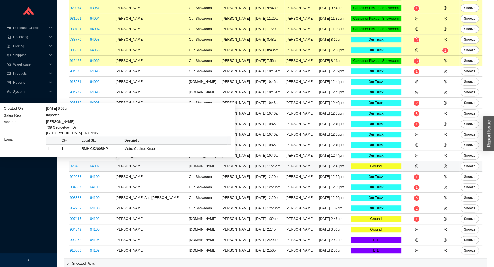
click at [76, 164] on link "928483" at bounding box center [75, 166] width 11 height 4
click at [77, 165] on link "928483" at bounding box center [75, 166] width 11 height 4
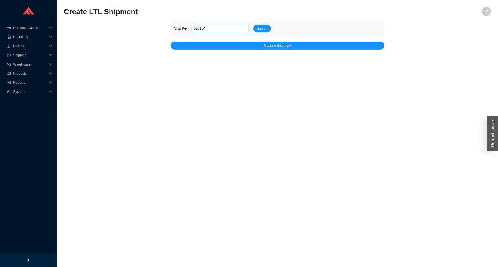
type input "526104"
click at [253, 25] on button "Submit" at bounding box center [261, 29] width 17 height 8
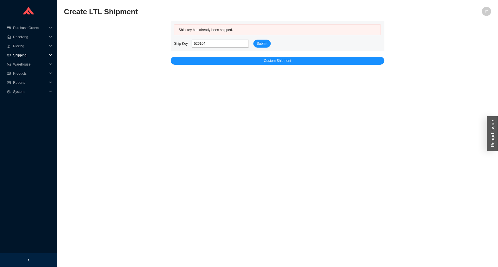
click at [26, 53] on span "Shipping" at bounding box center [30, 55] width 34 height 9
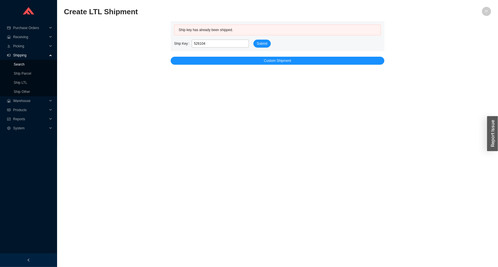
click at [25, 64] on link "Search" at bounding box center [19, 65] width 11 height 4
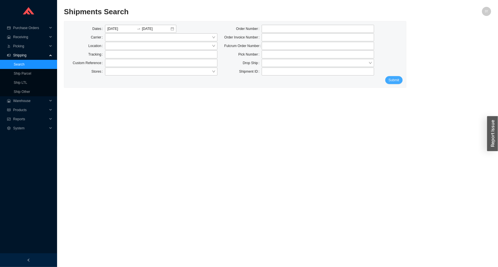
click at [396, 81] on span "Submit" at bounding box center [394, 80] width 11 height 6
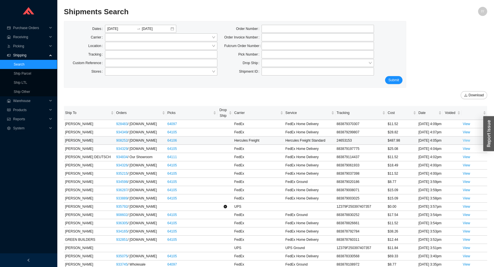
click at [468, 143] on link "View" at bounding box center [466, 141] width 7 height 4
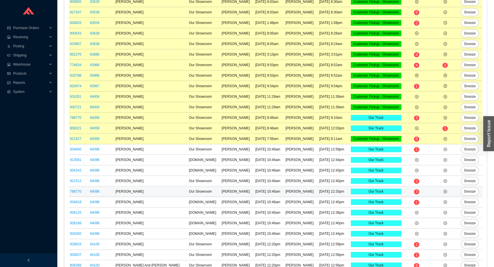
scroll to position [305, 0]
